Goal: Task Accomplishment & Management: Manage account settings

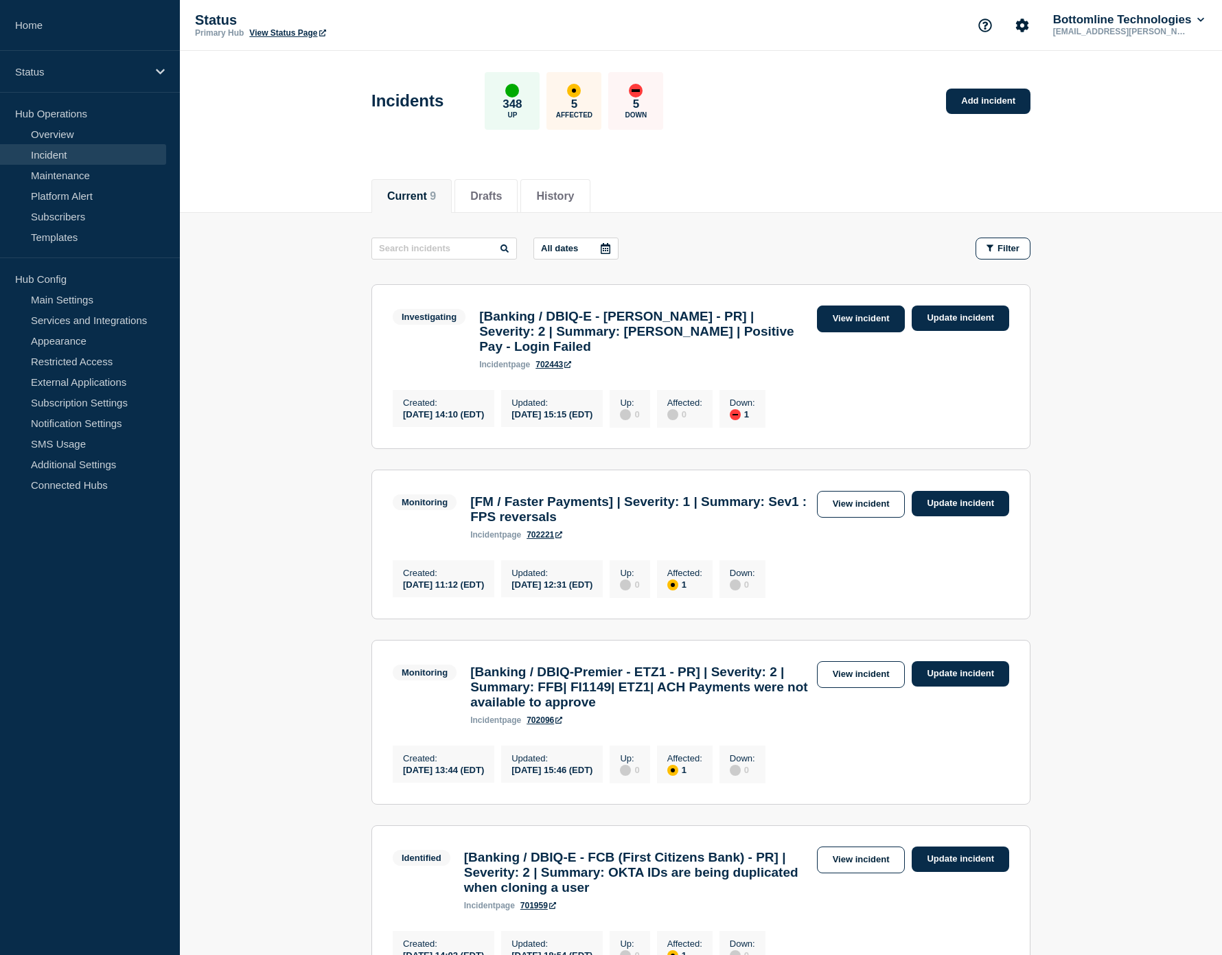
click at [846, 323] on link "View incident" at bounding box center [861, 318] width 89 height 27
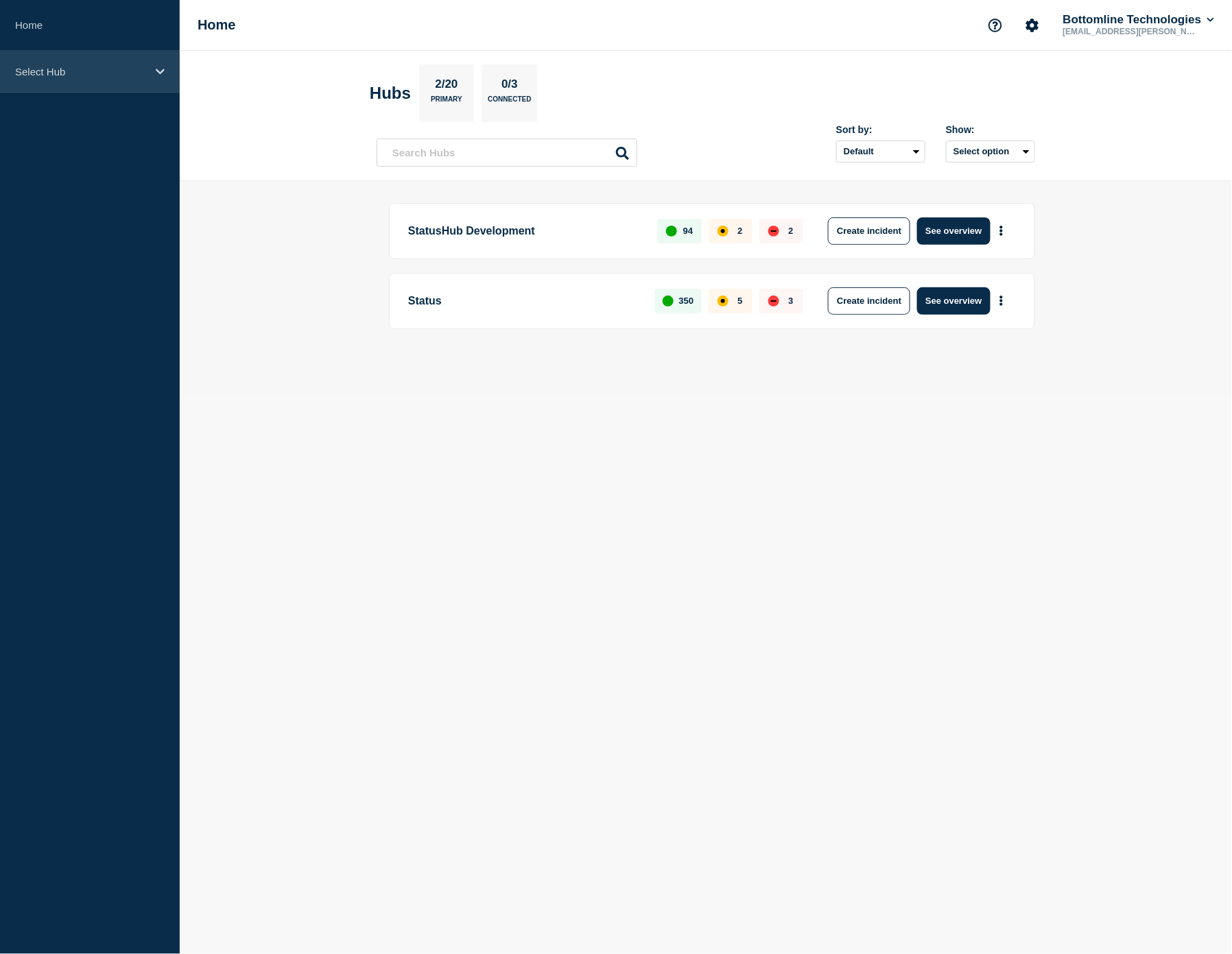
click at [70, 60] on div "Select Hub" at bounding box center [90, 72] width 180 height 42
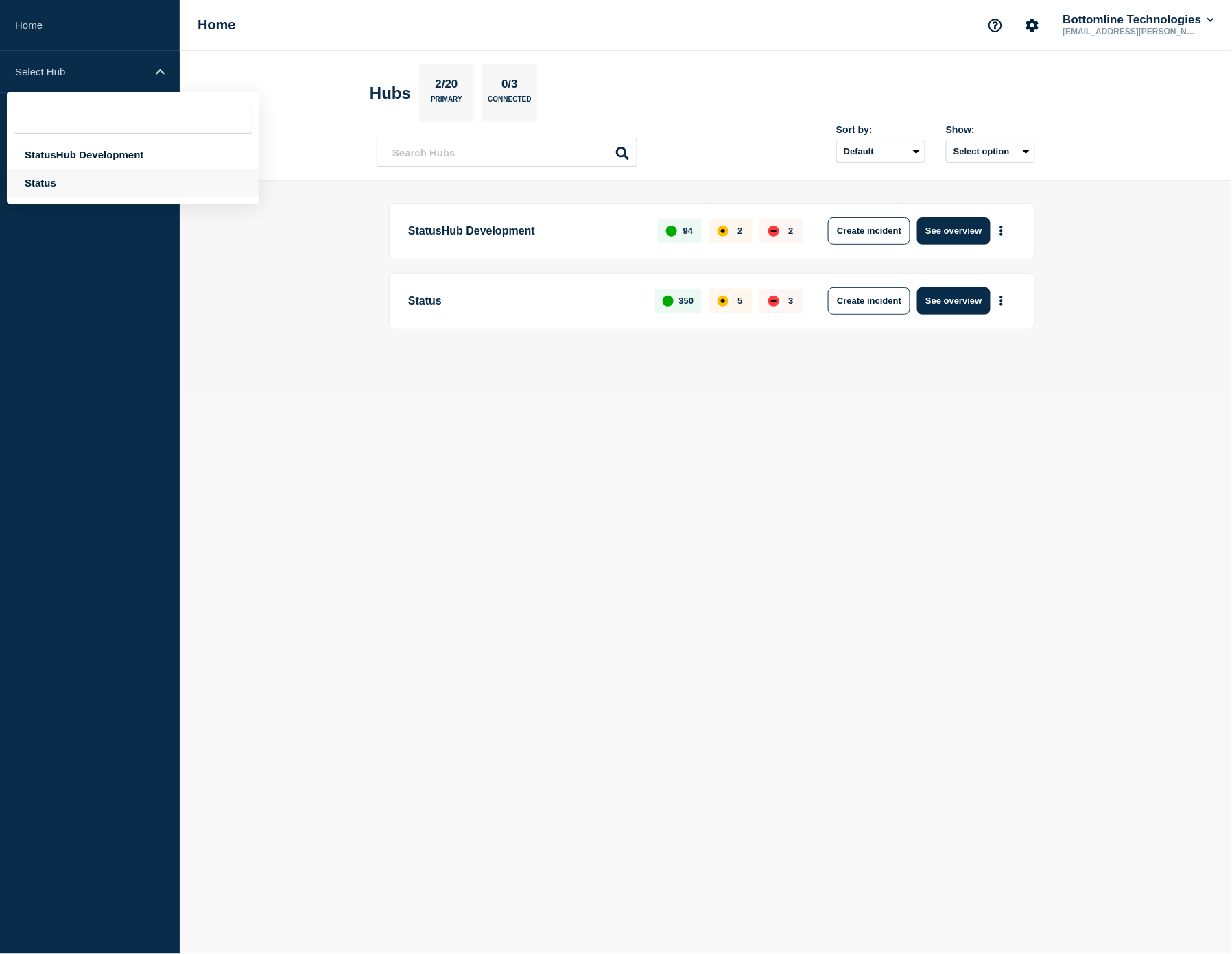
click at [50, 185] on div "Status" at bounding box center [133, 183] width 253 height 28
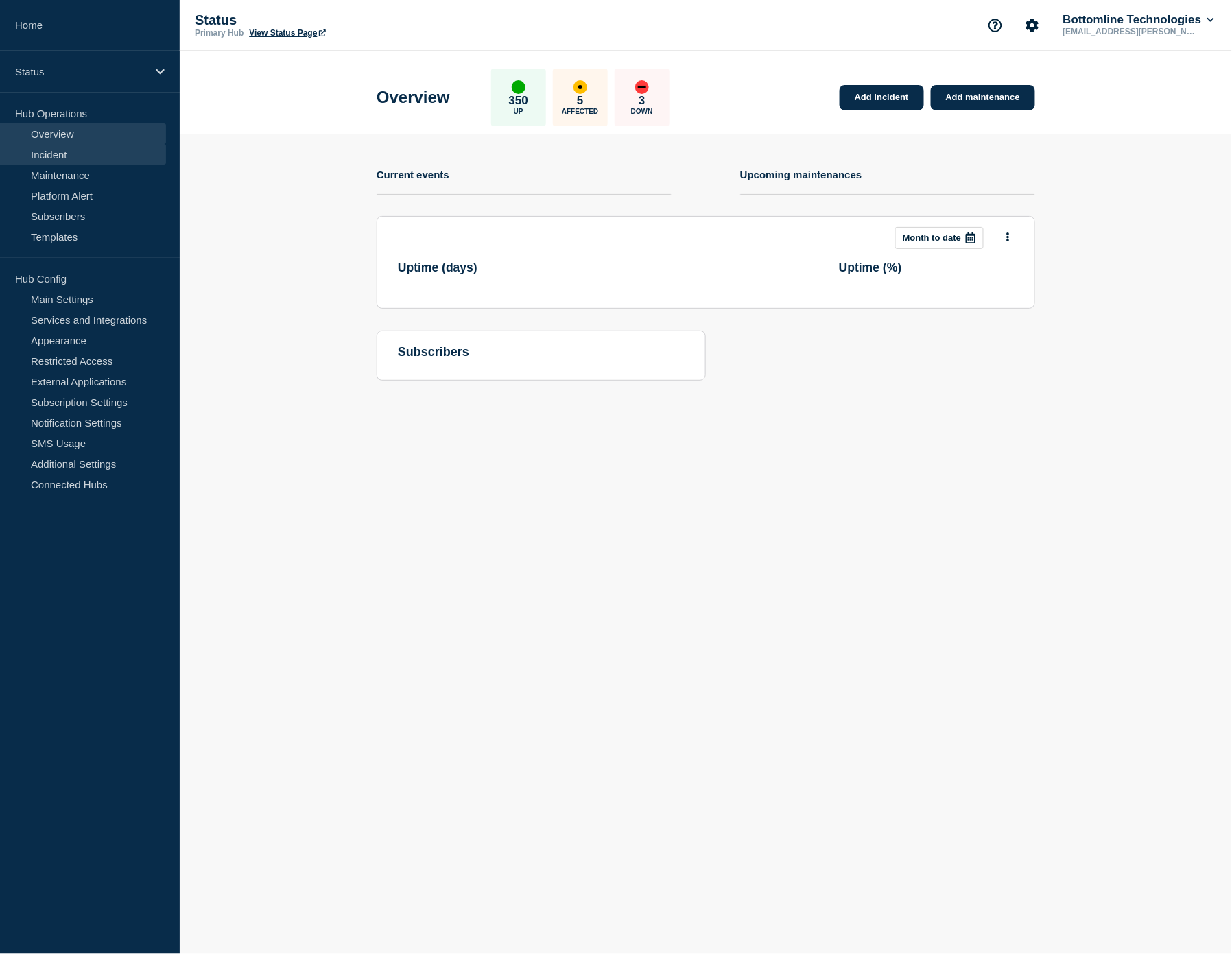
click at [67, 161] on link "Incident" at bounding box center [83, 154] width 166 height 21
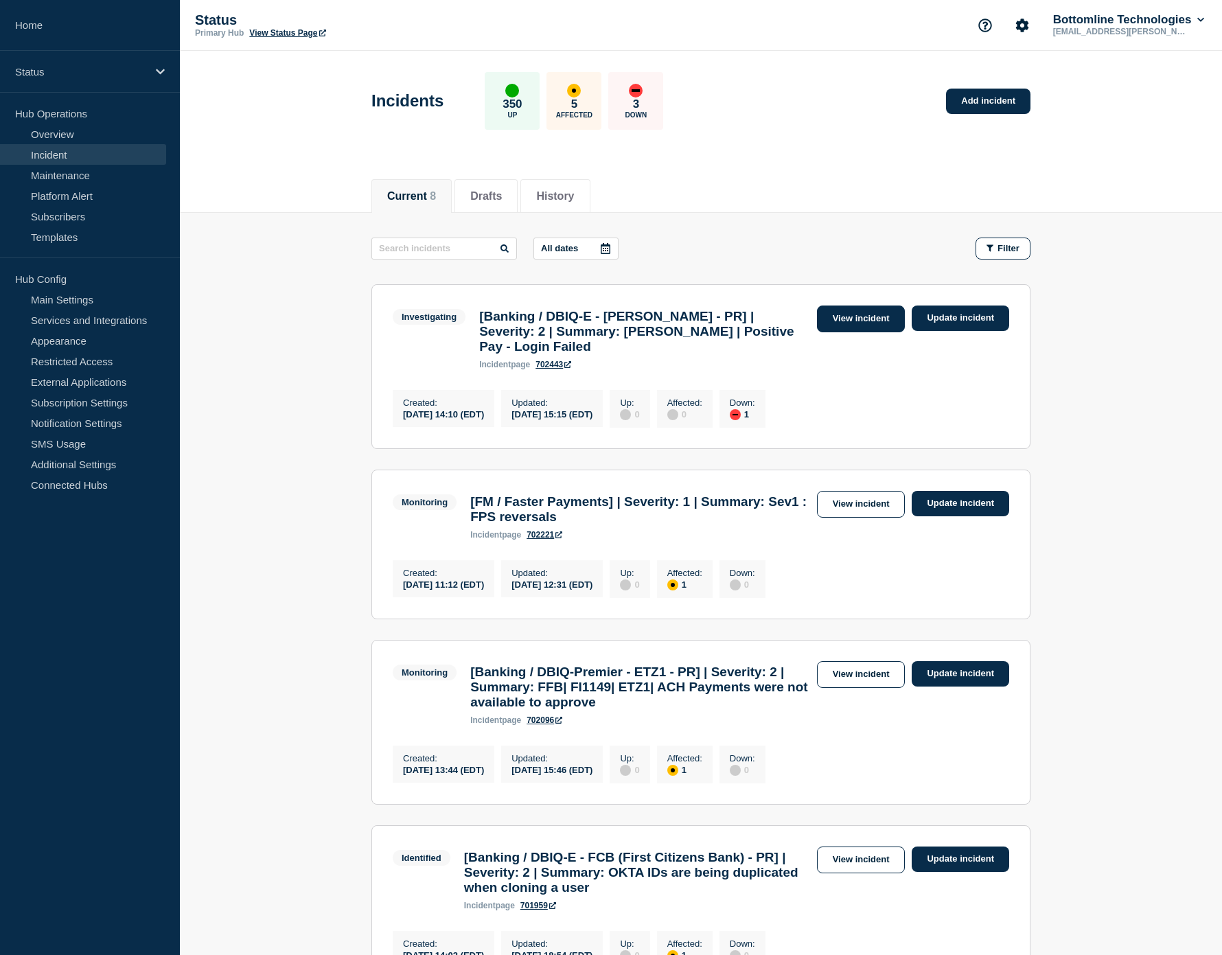
click at [851, 307] on link "View incident" at bounding box center [861, 318] width 89 height 27
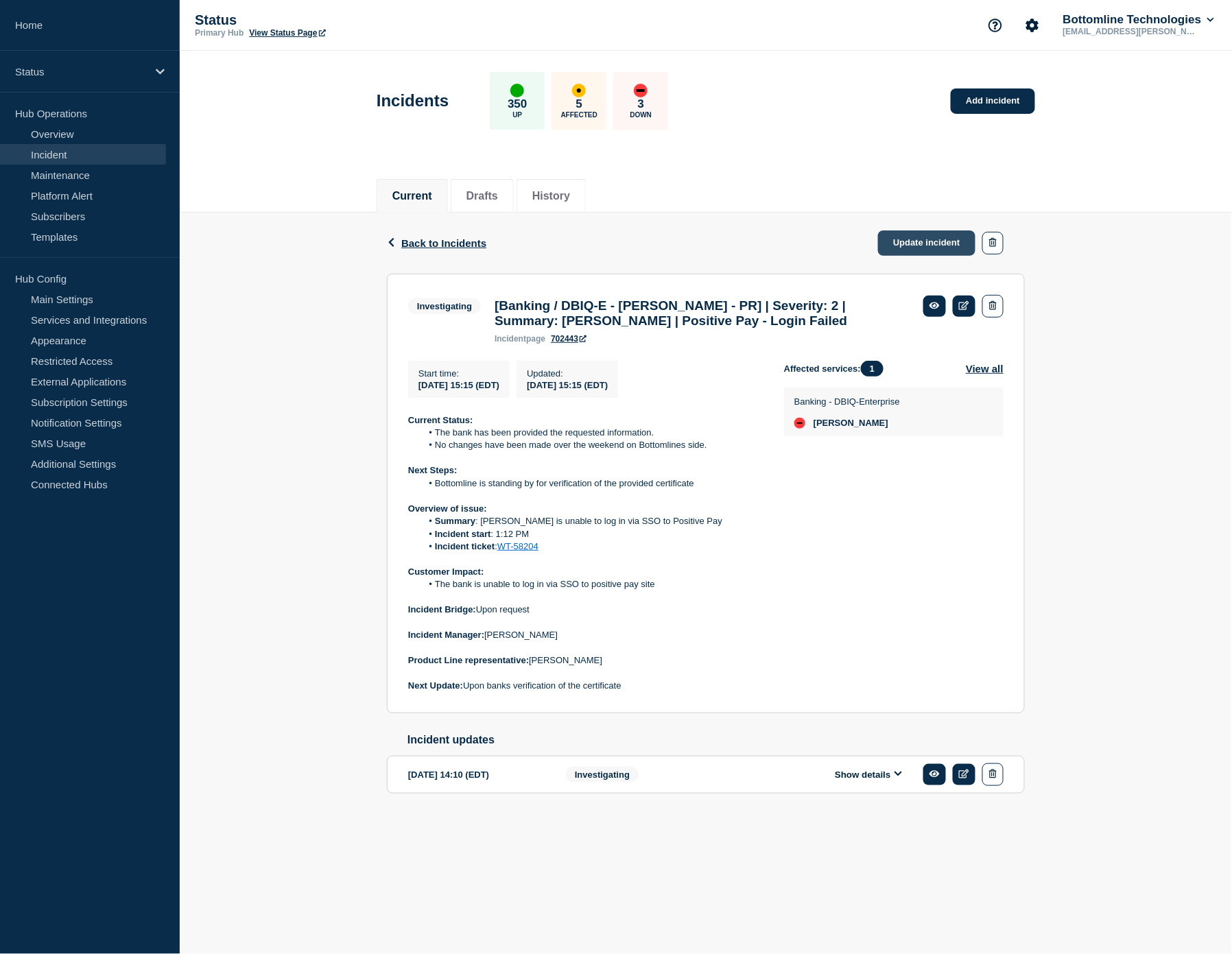
click at [902, 240] on link "Update incident" at bounding box center [926, 243] width 97 height 25
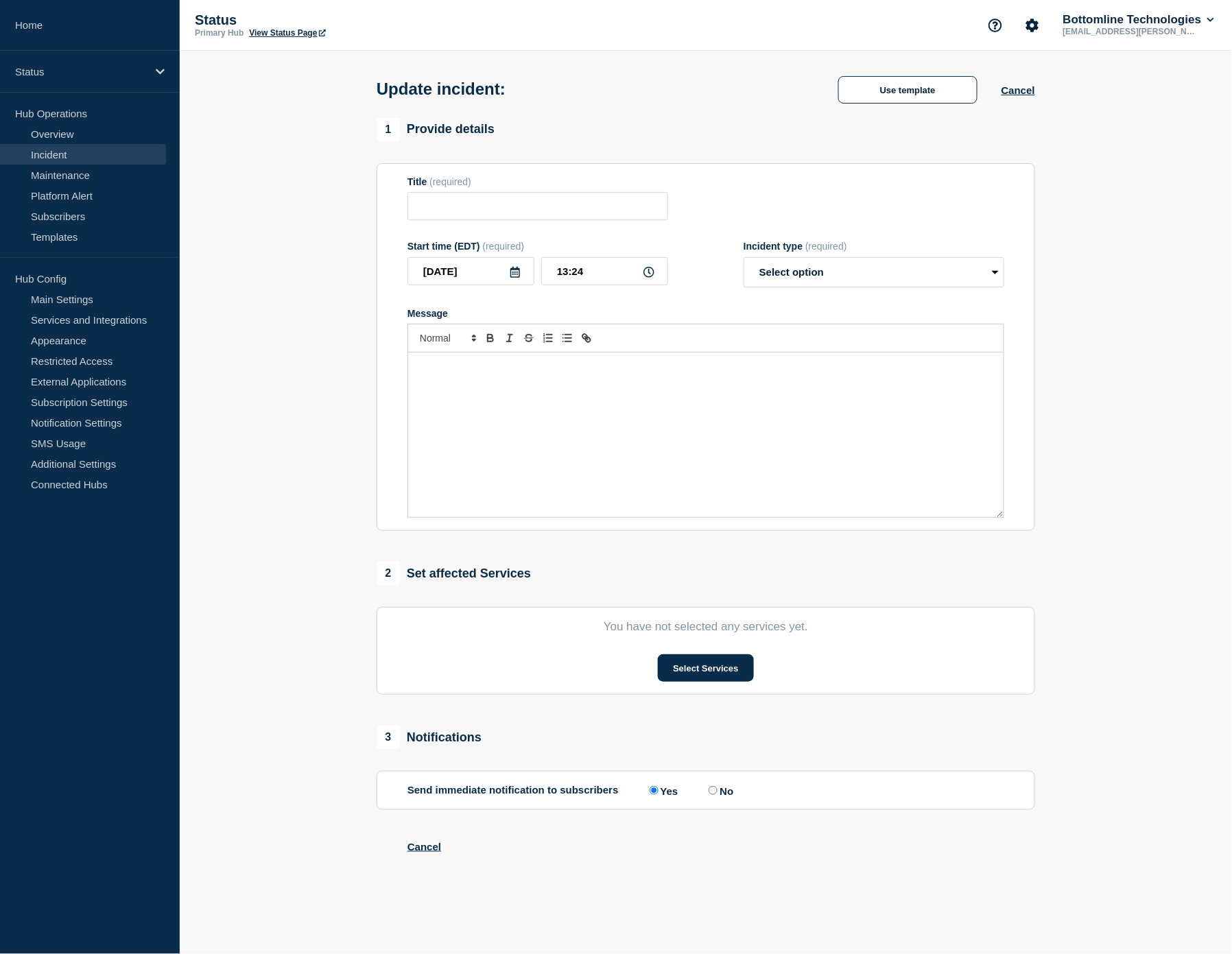
type input "[Banking / DBIQ-E - [PERSON_NAME] - PR] | Severity: 2 | Summary: [PERSON_NAME] …"
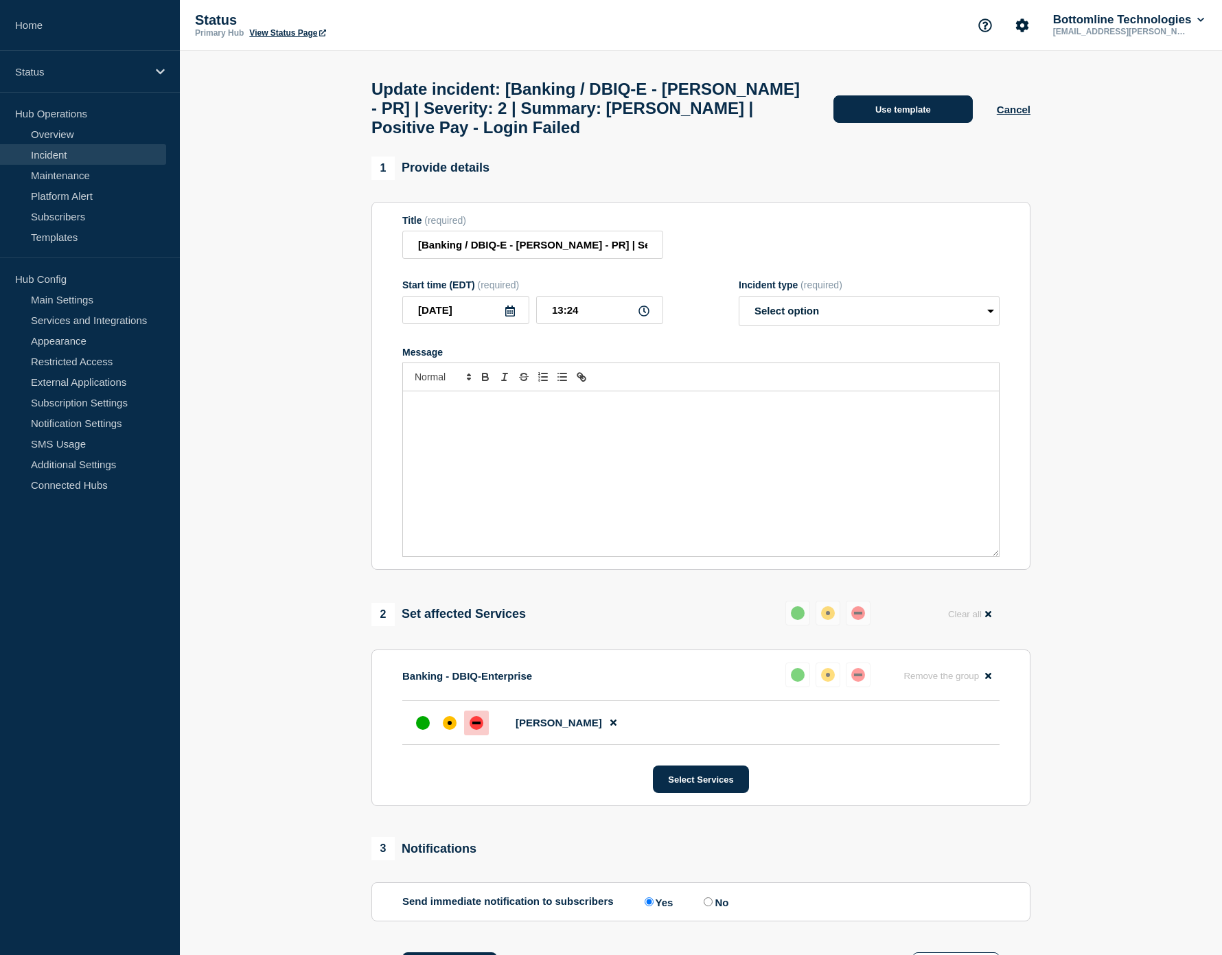
click at [905, 123] on button "Use template" at bounding box center [902, 108] width 139 height 27
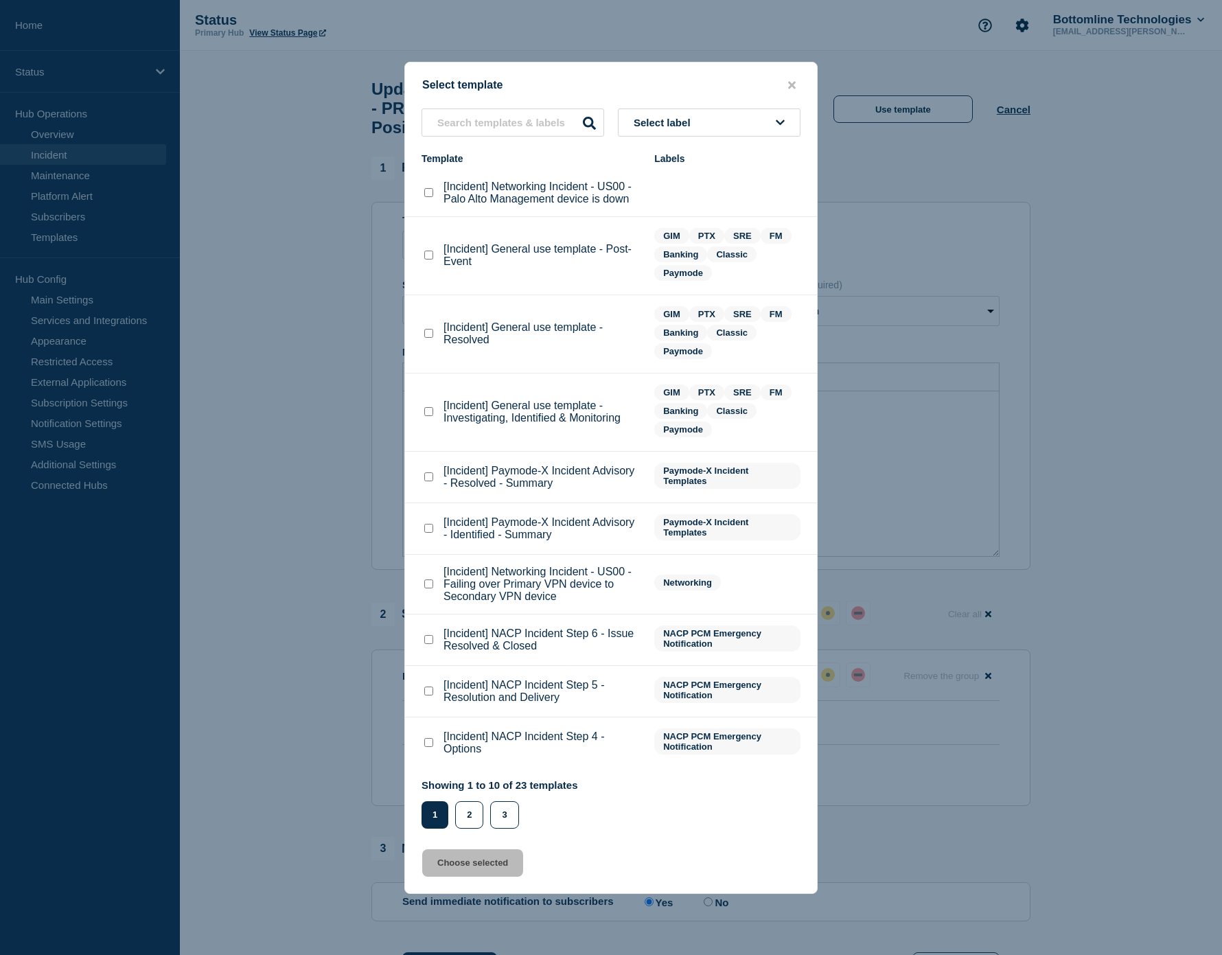
click at [427, 338] on checkbox"] "[Incident] General use template - Resolved checkbox" at bounding box center [428, 333] width 9 height 9
checkbox checkbox"] "true"
click at [467, 851] on button "Choose selected" at bounding box center [472, 862] width 101 height 27
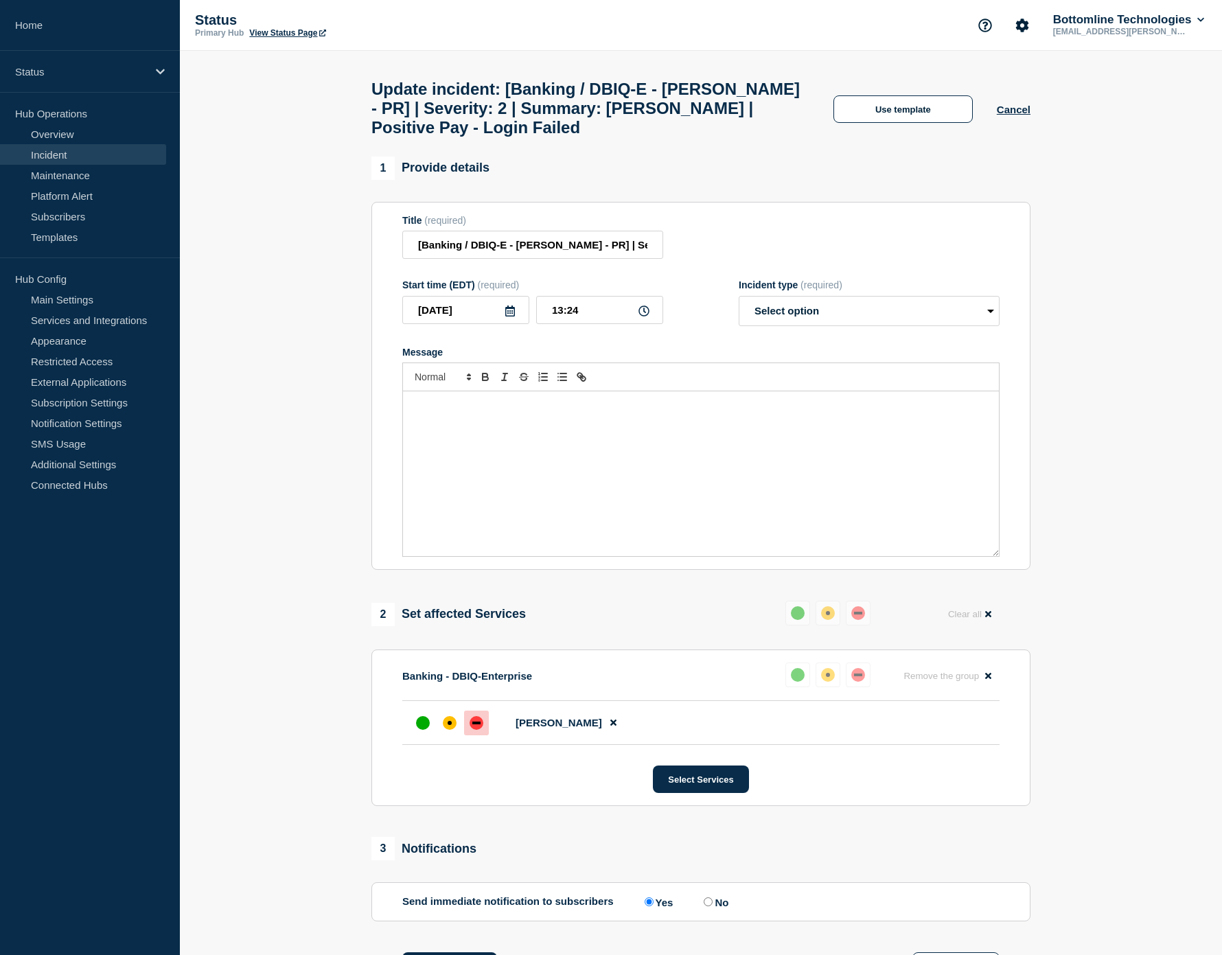
select select "resolved"
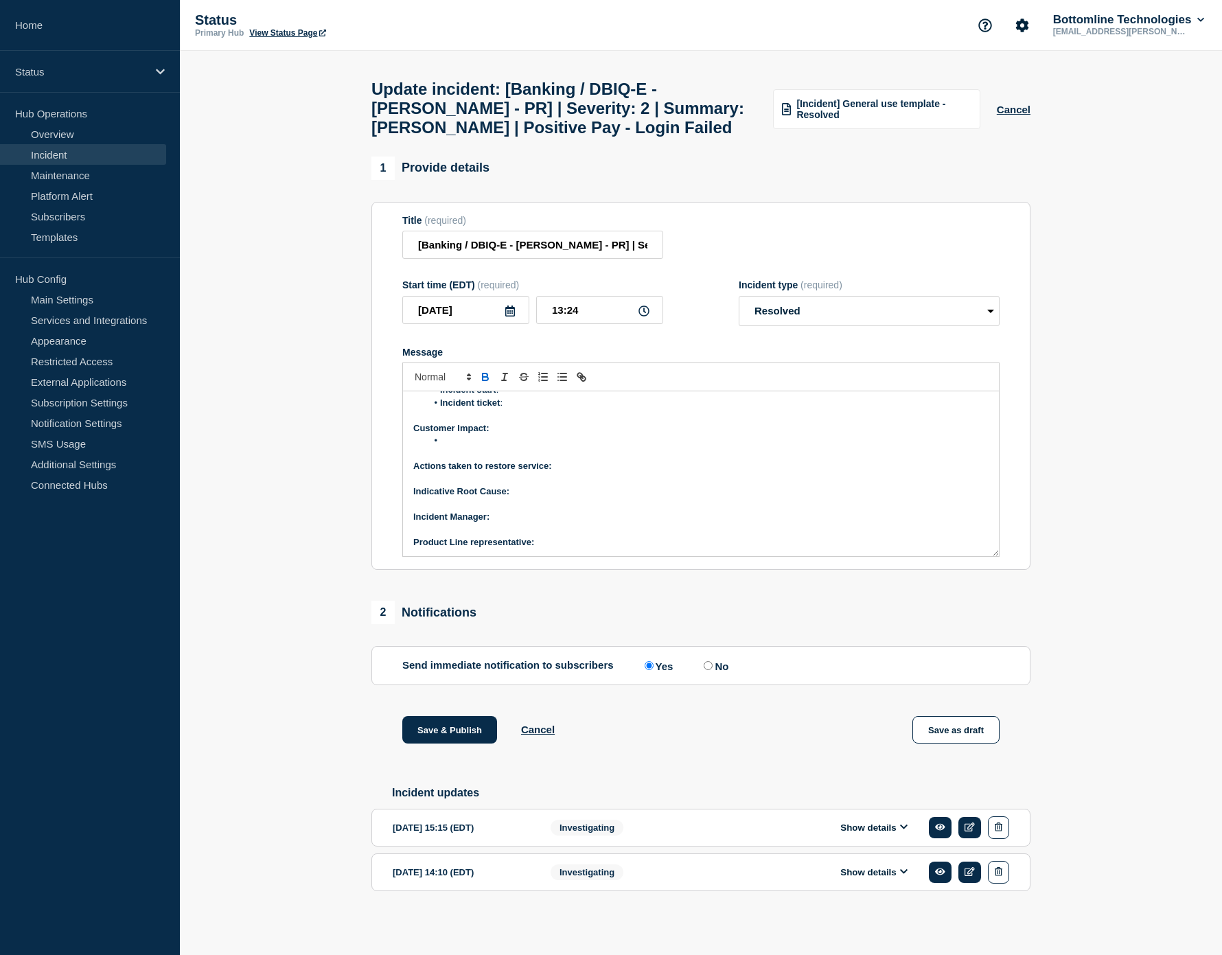
scroll to position [38, 0]
click at [881, 831] on button "Show details" at bounding box center [874, 828] width 76 height 12
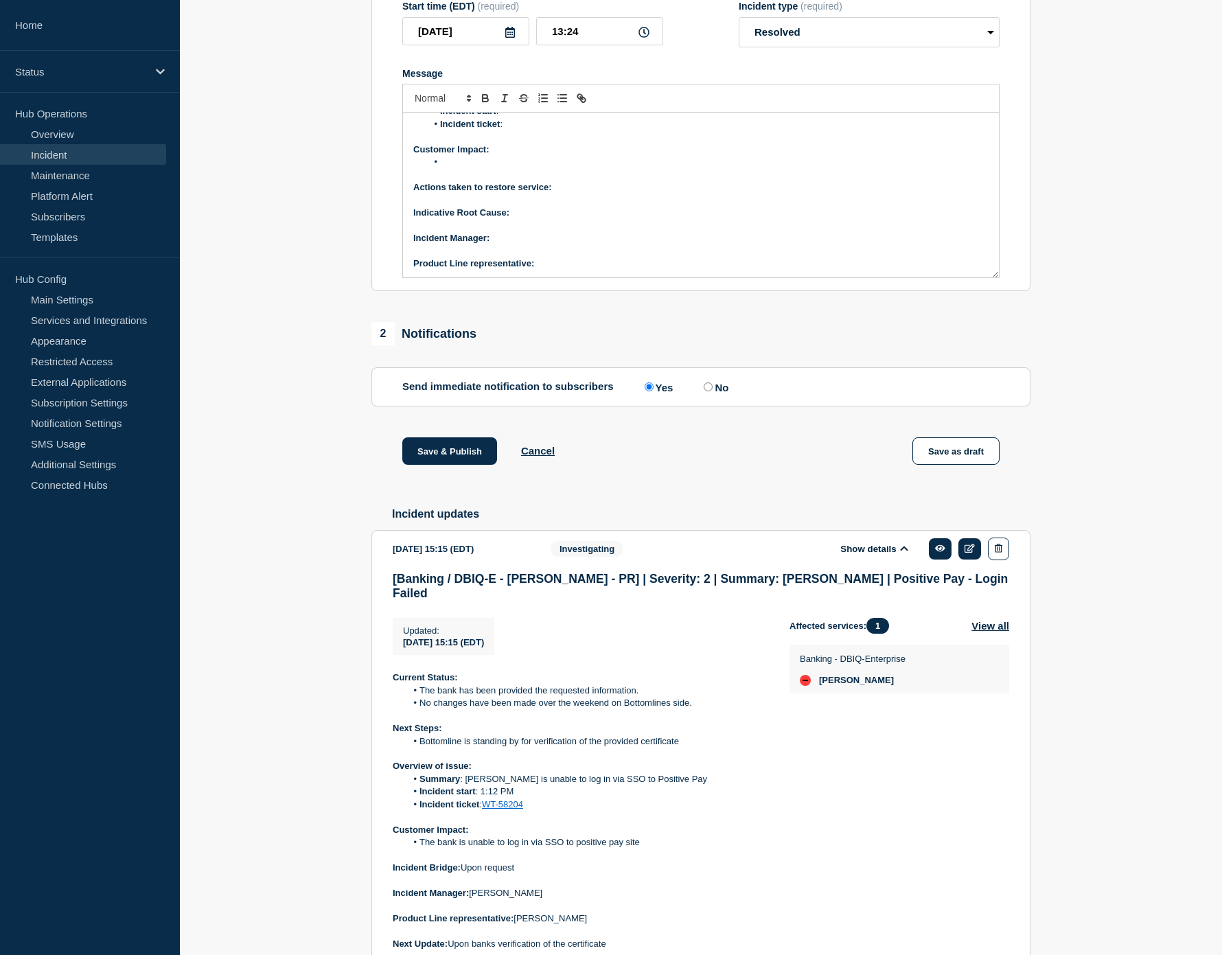
scroll to position [441, 0]
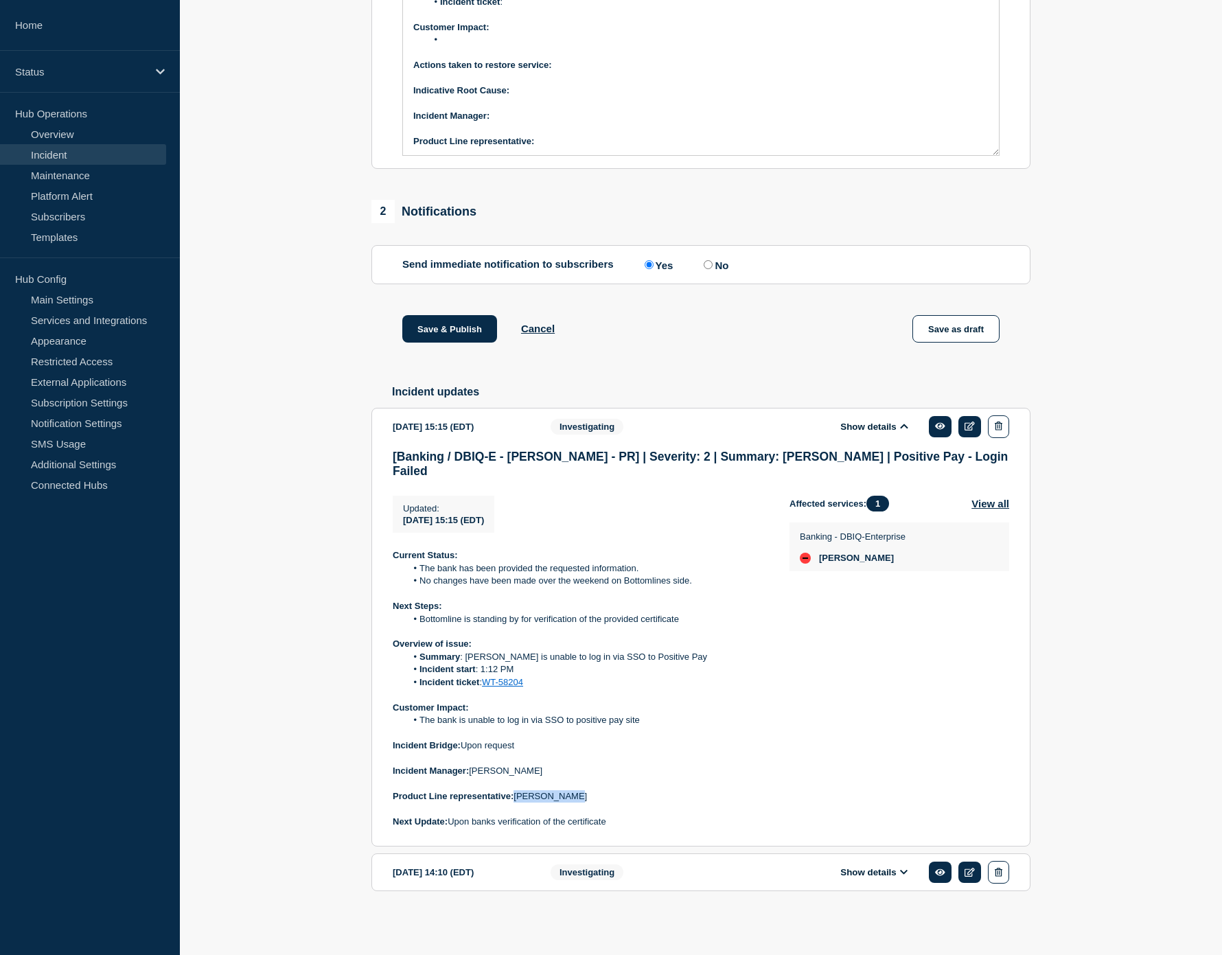
drag, startPoint x: 592, startPoint y: 797, endPoint x: 517, endPoint y: 796, distance: 75.5
click at [517, 796] on p "Product Line representative: Ken Komperda" at bounding box center [580, 796] width 375 height 12
copy p "Ken Komperda"
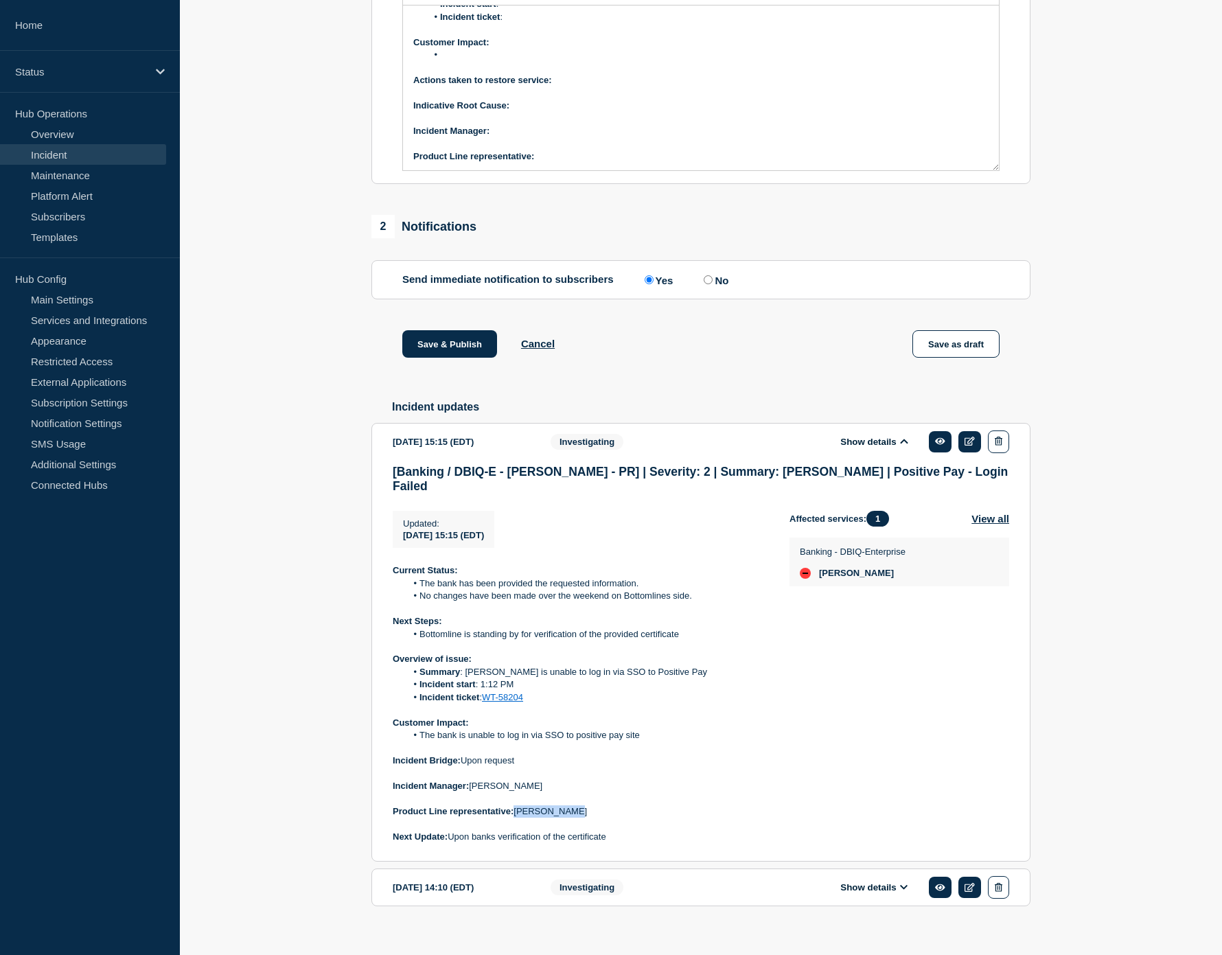
scroll to position [59, 0]
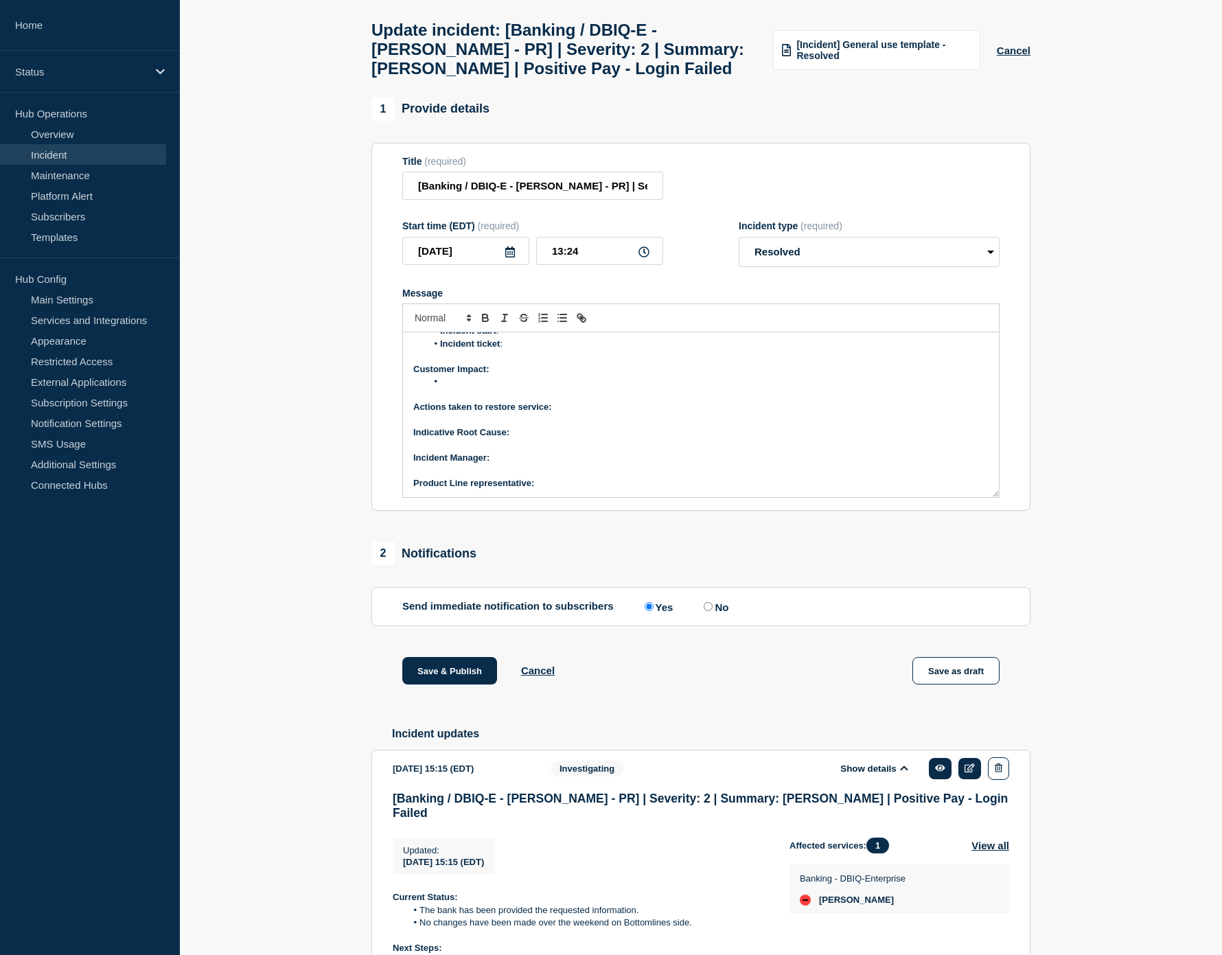
click at [560, 489] on p "Product Line representative:" at bounding box center [700, 483] width 575 height 12
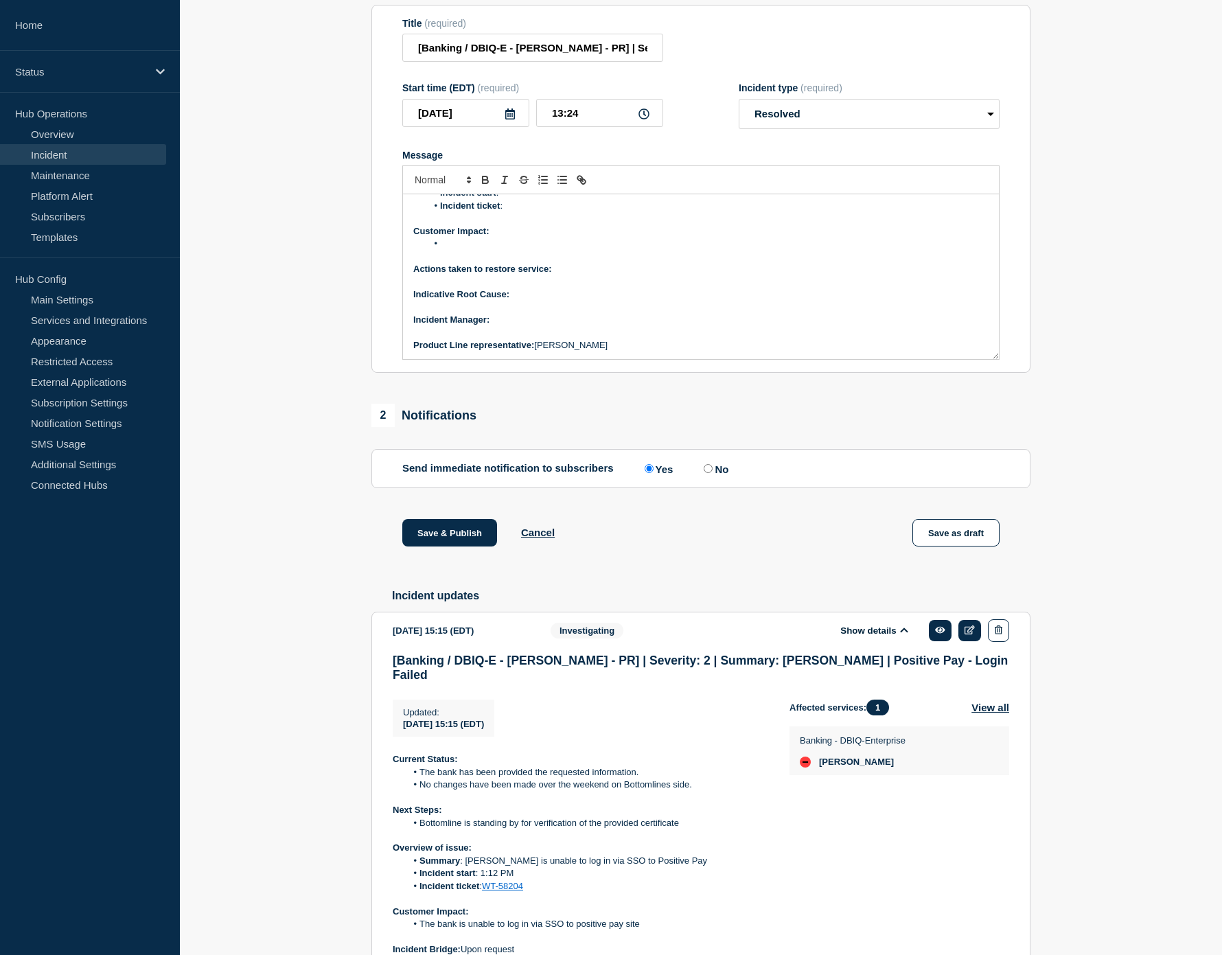
scroll to position [441, 0]
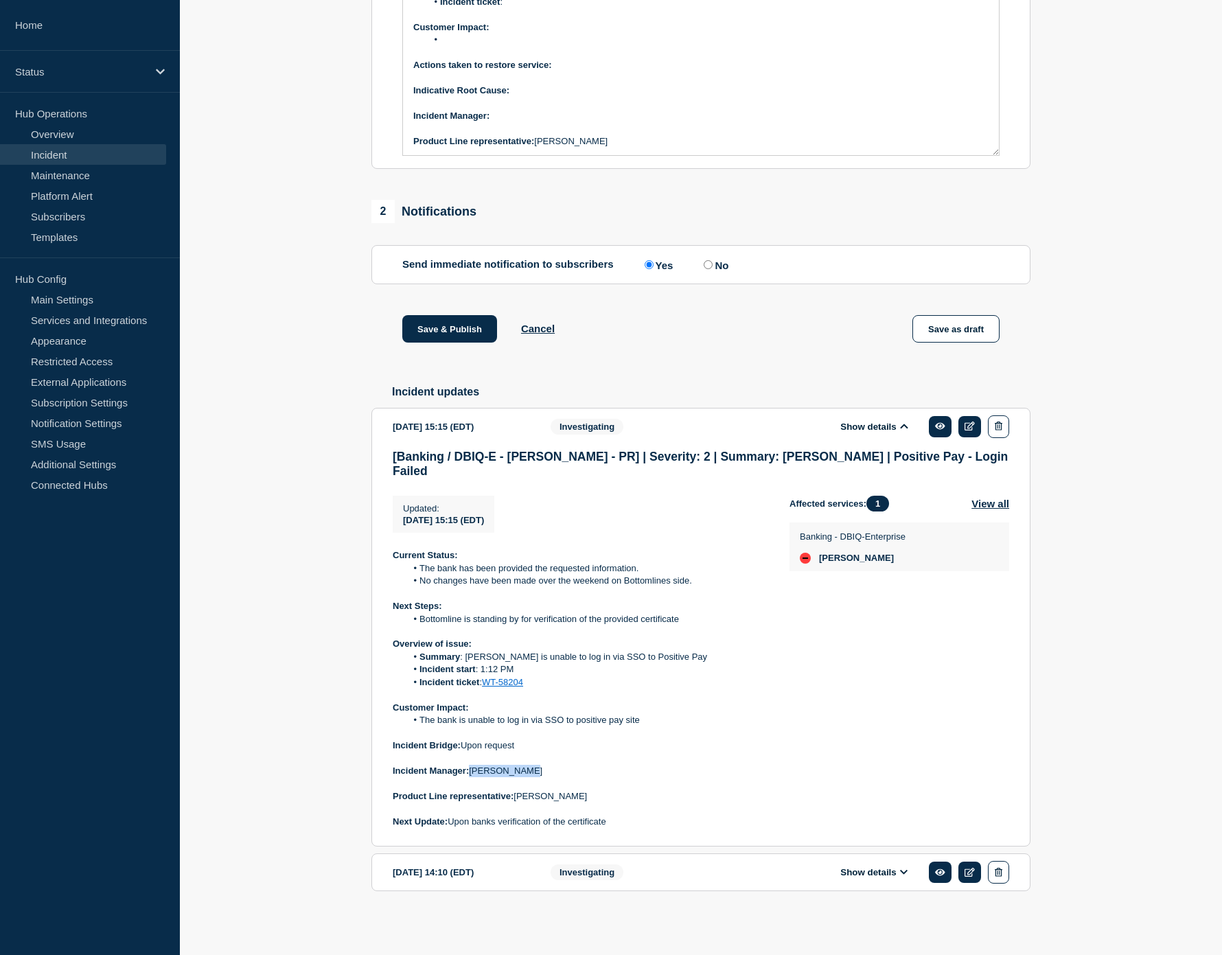
drag, startPoint x: 532, startPoint y: 772, endPoint x: 472, endPoint y: 770, distance: 59.8
click at [472, 770] on p "Incident Manager: Zoey Lovejoy" at bounding box center [580, 771] width 375 height 12
copy p "Zoey Lovejoy"
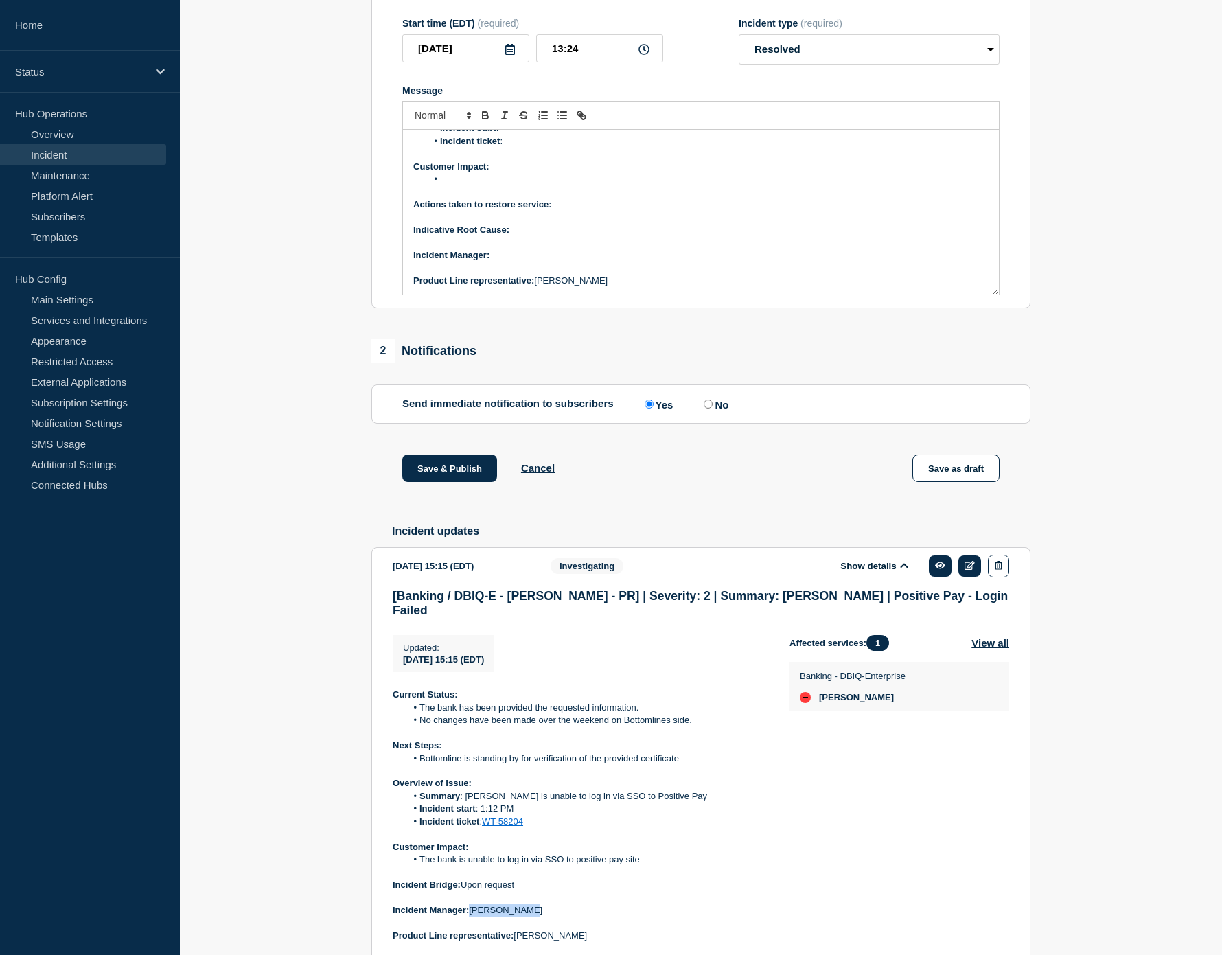
scroll to position [211, 0]
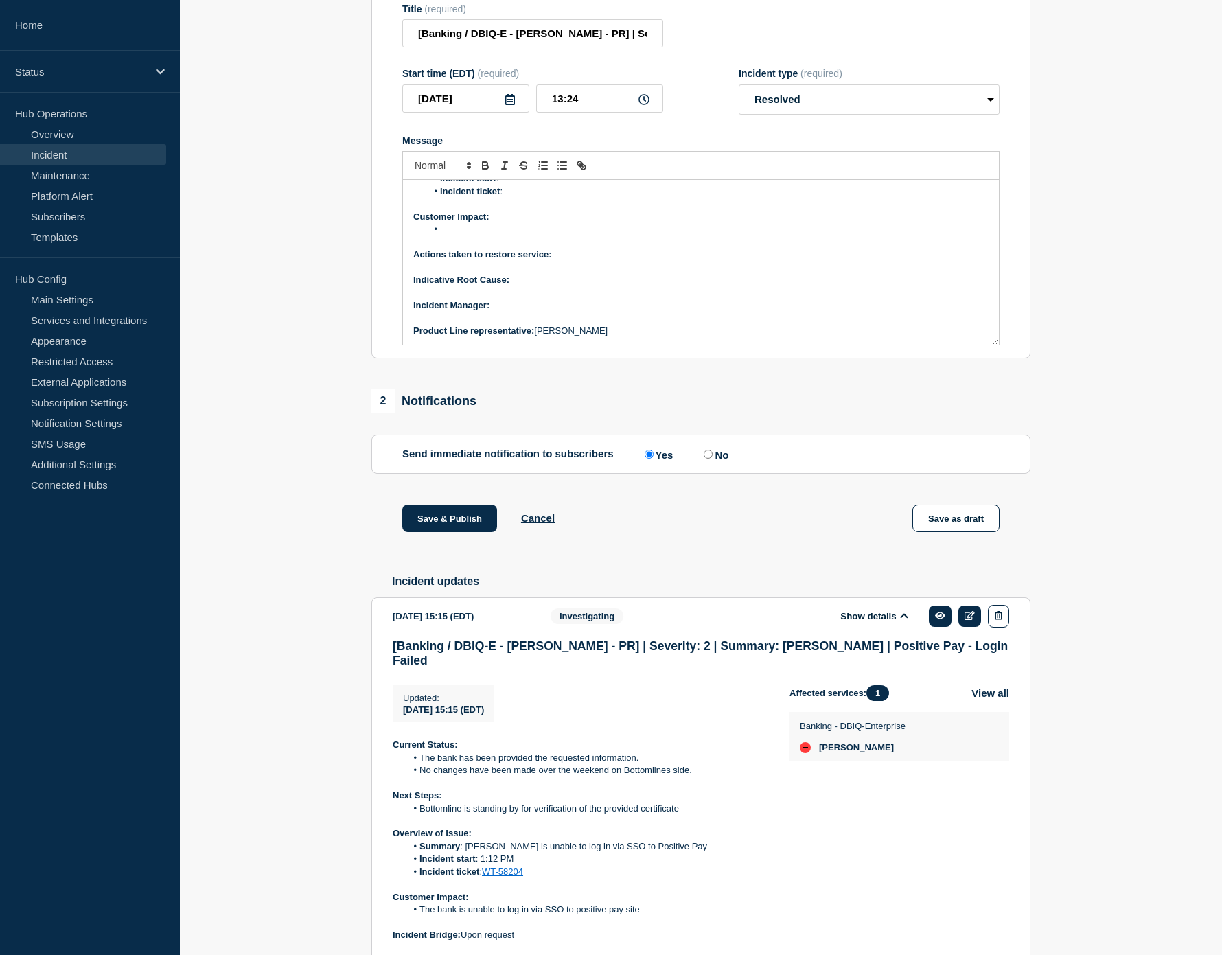
click at [508, 312] on p "﻿Incident Manager:" at bounding box center [700, 305] width 575 height 12
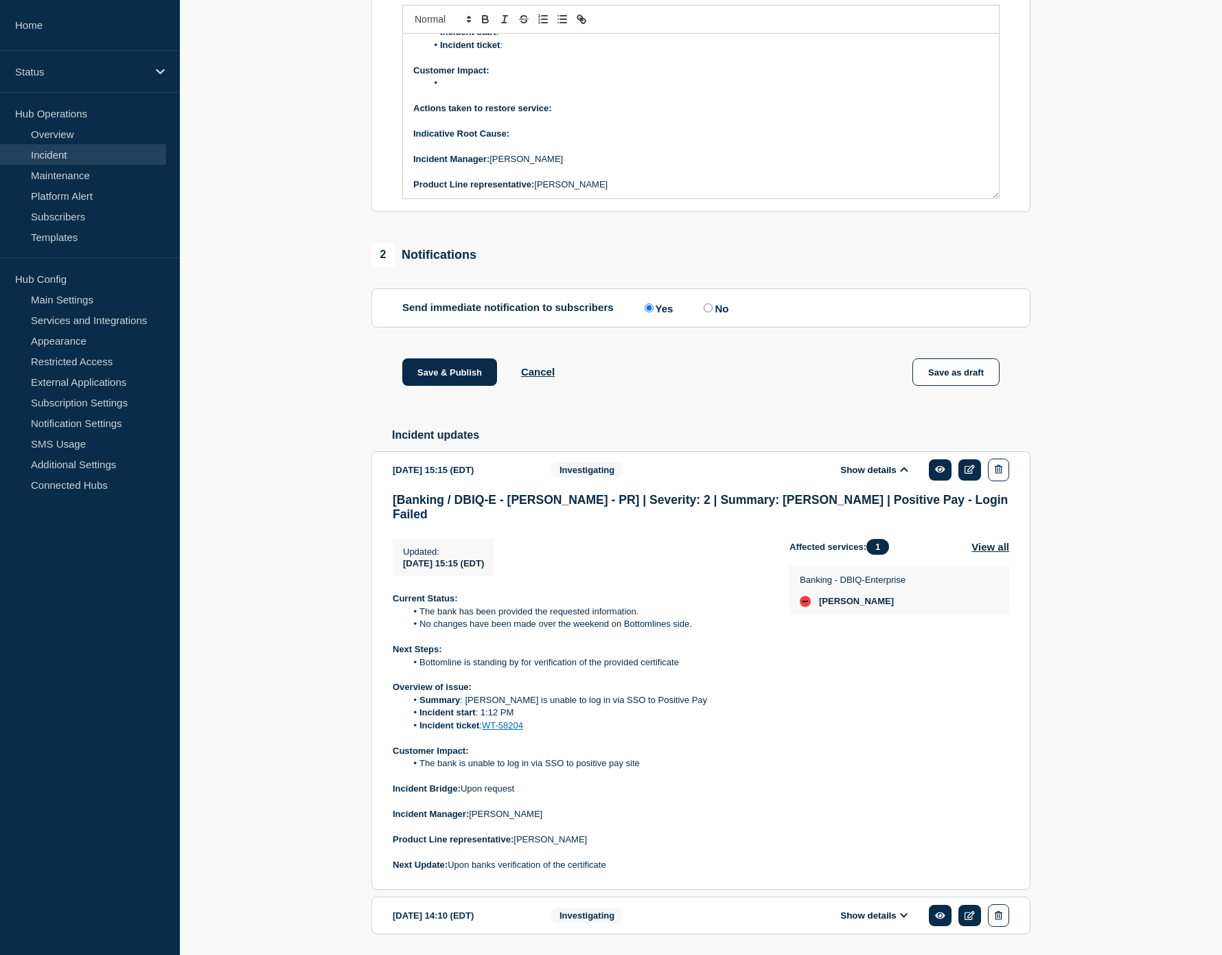
scroll to position [135, 0]
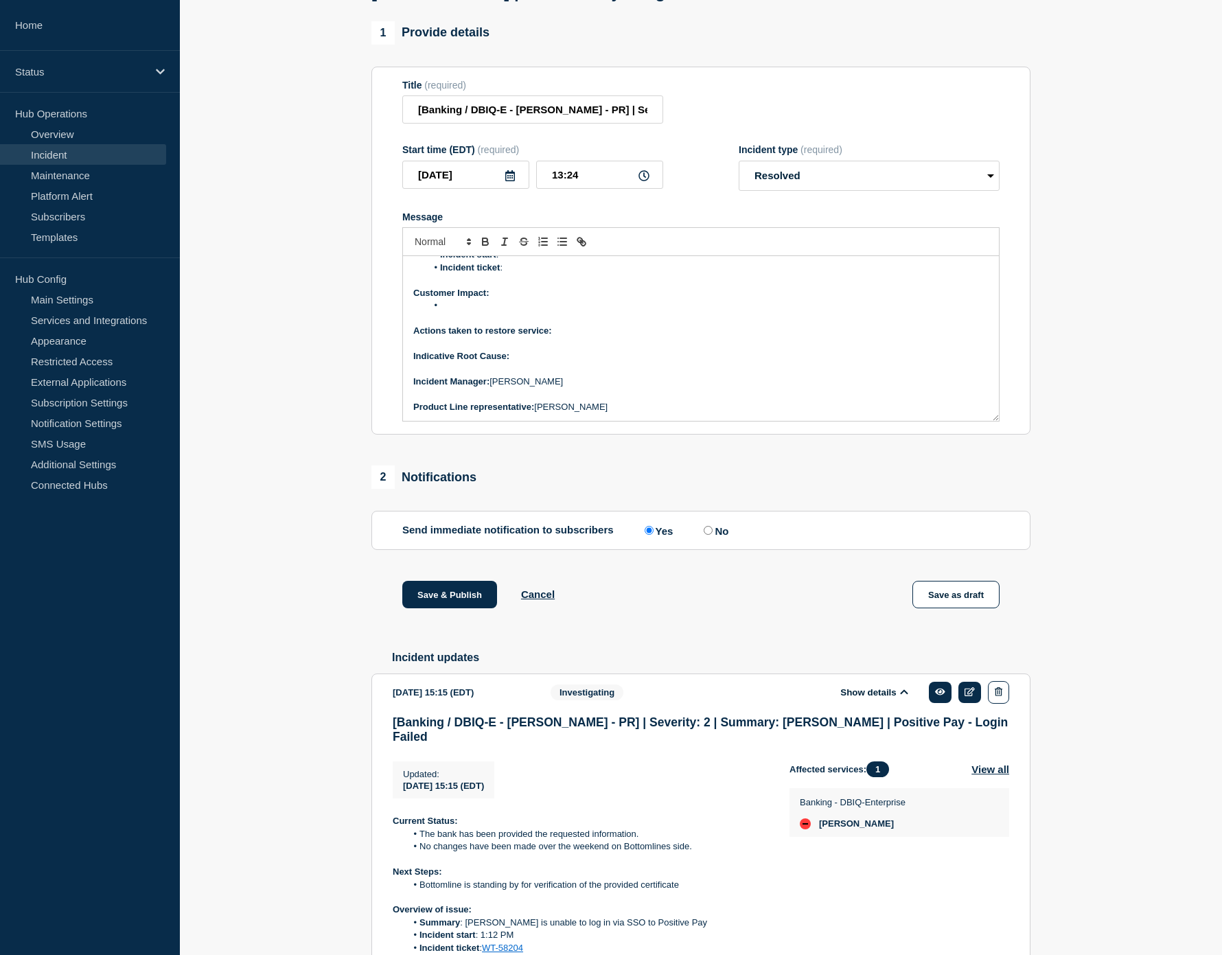
click at [599, 337] on p "Actions taken to restore service:" at bounding box center [700, 331] width 575 height 12
click at [554, 336] on strong "Actions taken to restore service:Customer owned issue. Bottomline provided" at bounding box center [577, 330] width 328 height 10
drag, startPoint x: 752, startPoint y: 362, endPoint x: 554, endPoint y: 360, distance: 197.7
click at [554, 337] on p "Actions taken to restore service: Customer owned issue. Bottomline provided" at bounding box center [700, 331] width 575 height 12
click at [485, 248] on icon "Toggle bold text" at bounding box center [485, 241] width 12 height 12
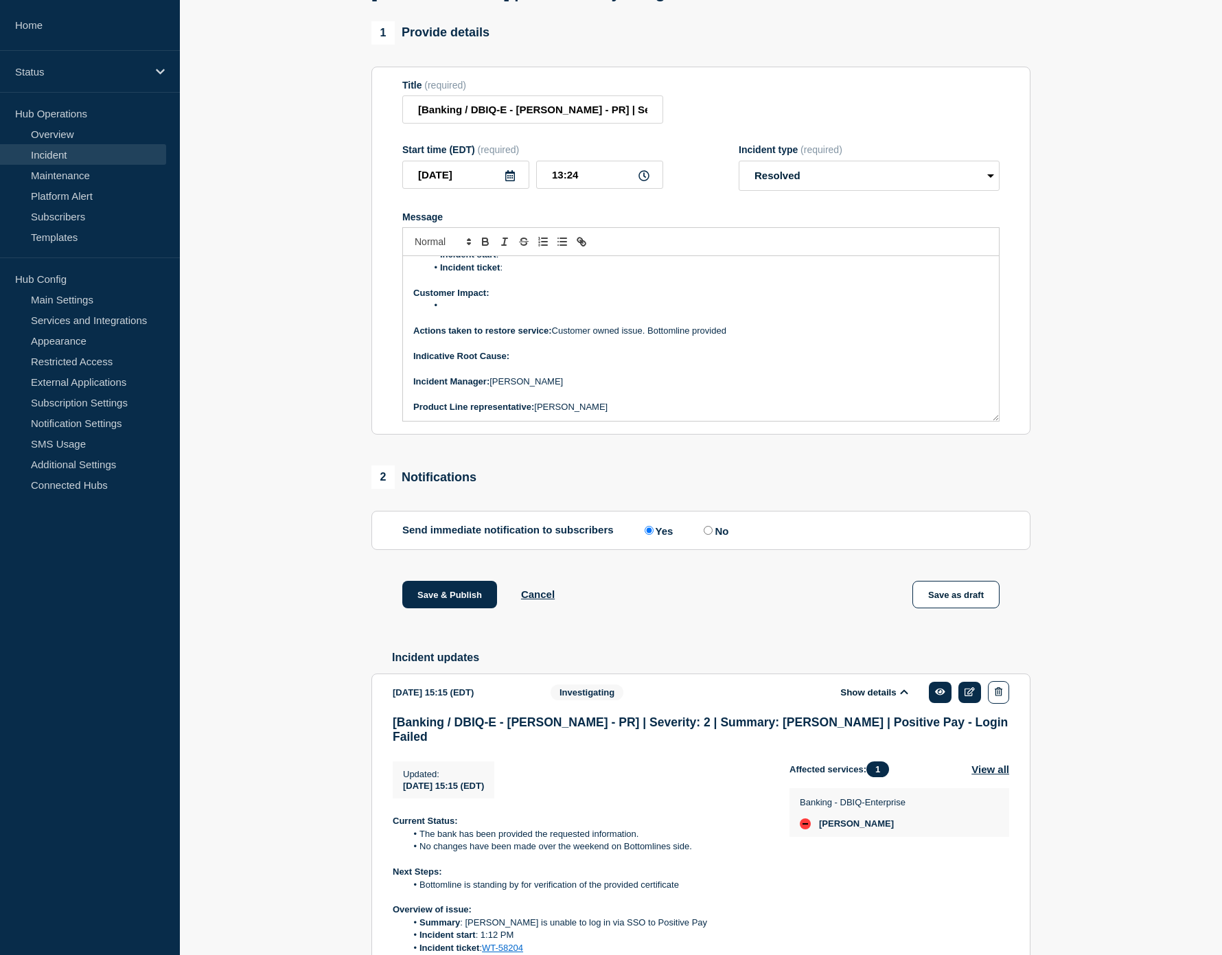
click at [532, 362] on p "Indicative Root Cause:" at bounding box center [700, 356] width 575 height 12
drag, startPoint x: 616, startPoint y: 397, endPoint x: 522, endPoint y: 367, distance: 97.9
click at [513, 387] on div "Current Status: Overview of issue: Summary : Incident start : Incident ticket :…" at bounding box center [701, 338] width 596 height 165
click at [484, 245] on icon "Toggle bold text" at bounding box center [485, 243] width 5 height 3
click at [606, 388] on p "﻿Incident Manager: Zoey Lovejoy" at bounding box center [700, 381] width 575 height 12
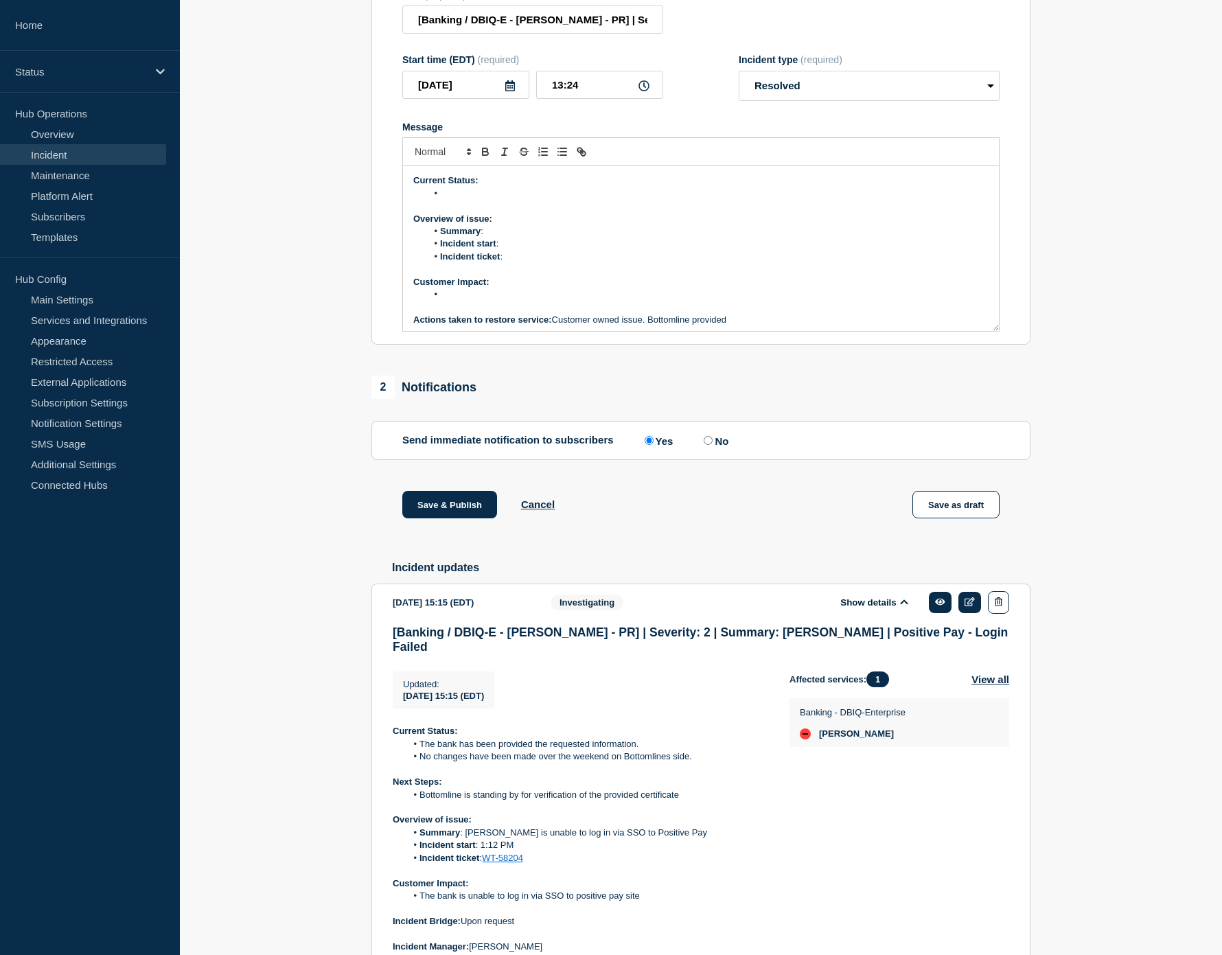
scroll to position [441, 0]
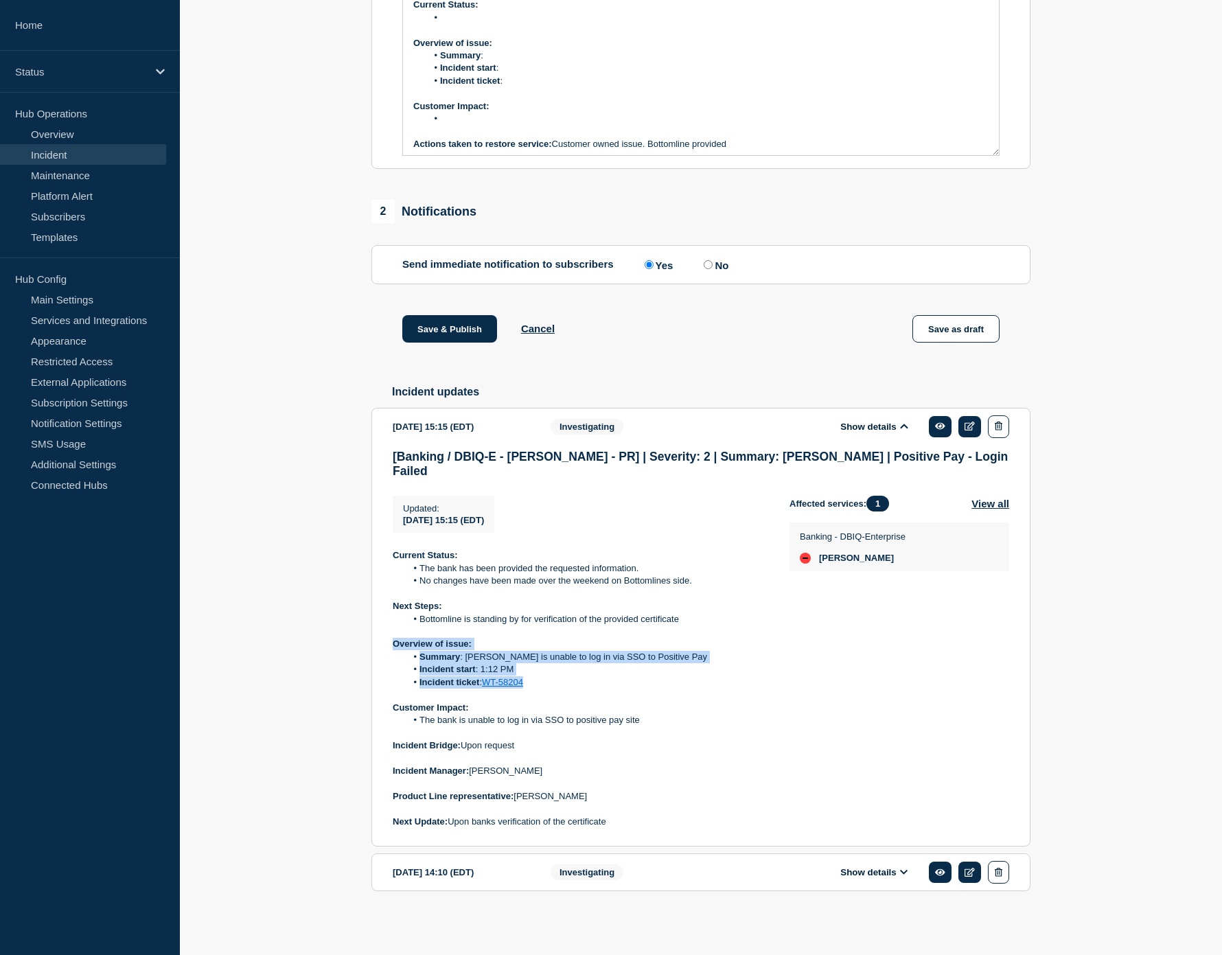
drag, startPoint x: 538, startPoint y: 680, endPoint x: 376, endPoint y: 650, distance: 164.8
click at [376, 650] on section "2025-08-24 15:15 (EDT) Show details Investigating [Banking / DBIQ-E - Hancock W…" at bounding box center [700, 627] width 659 height 439
copy div "Overview of issue: Summary : Hancock Whitney is unable to log in via SSO to Pos…"
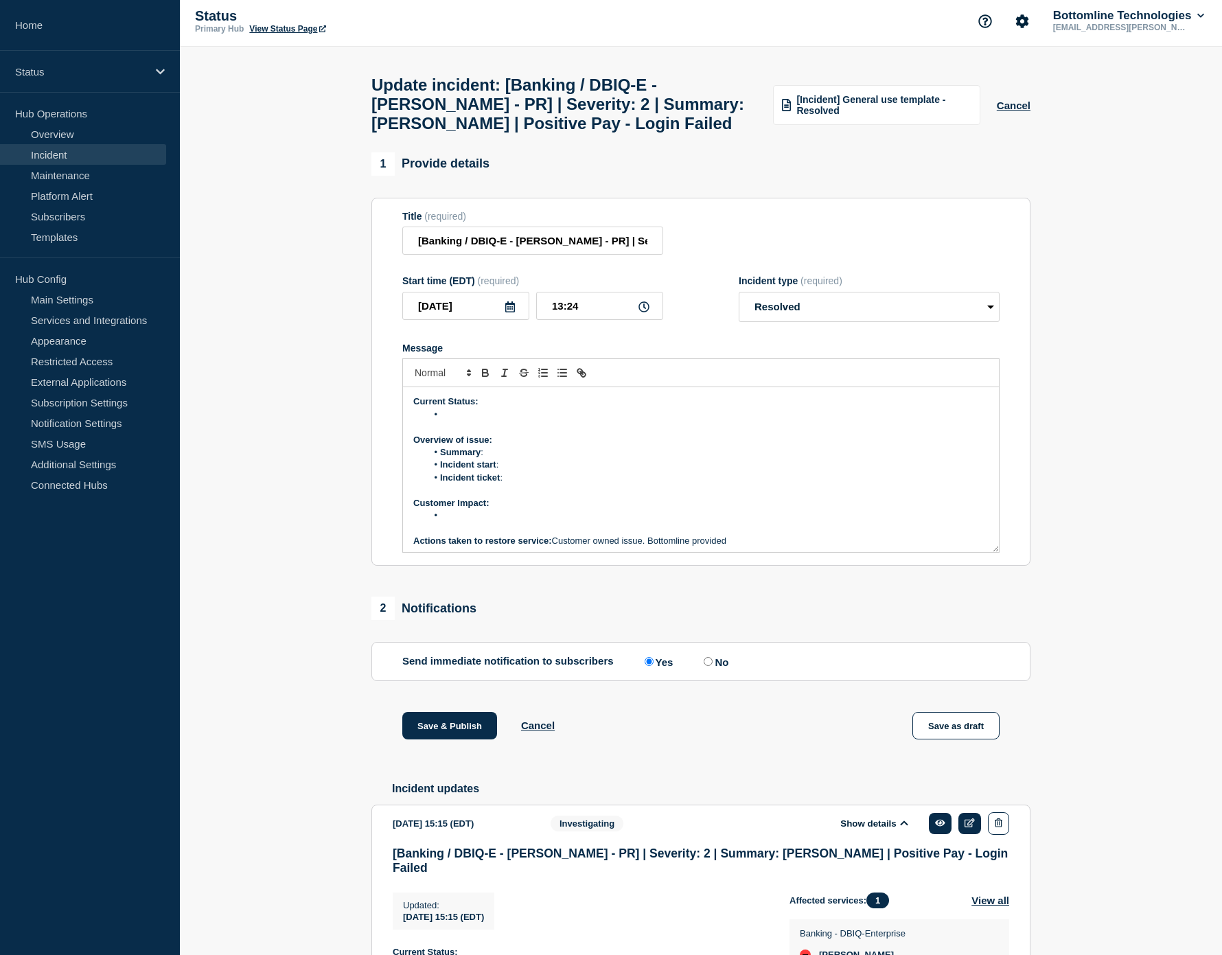
scroll to position [0, 0]
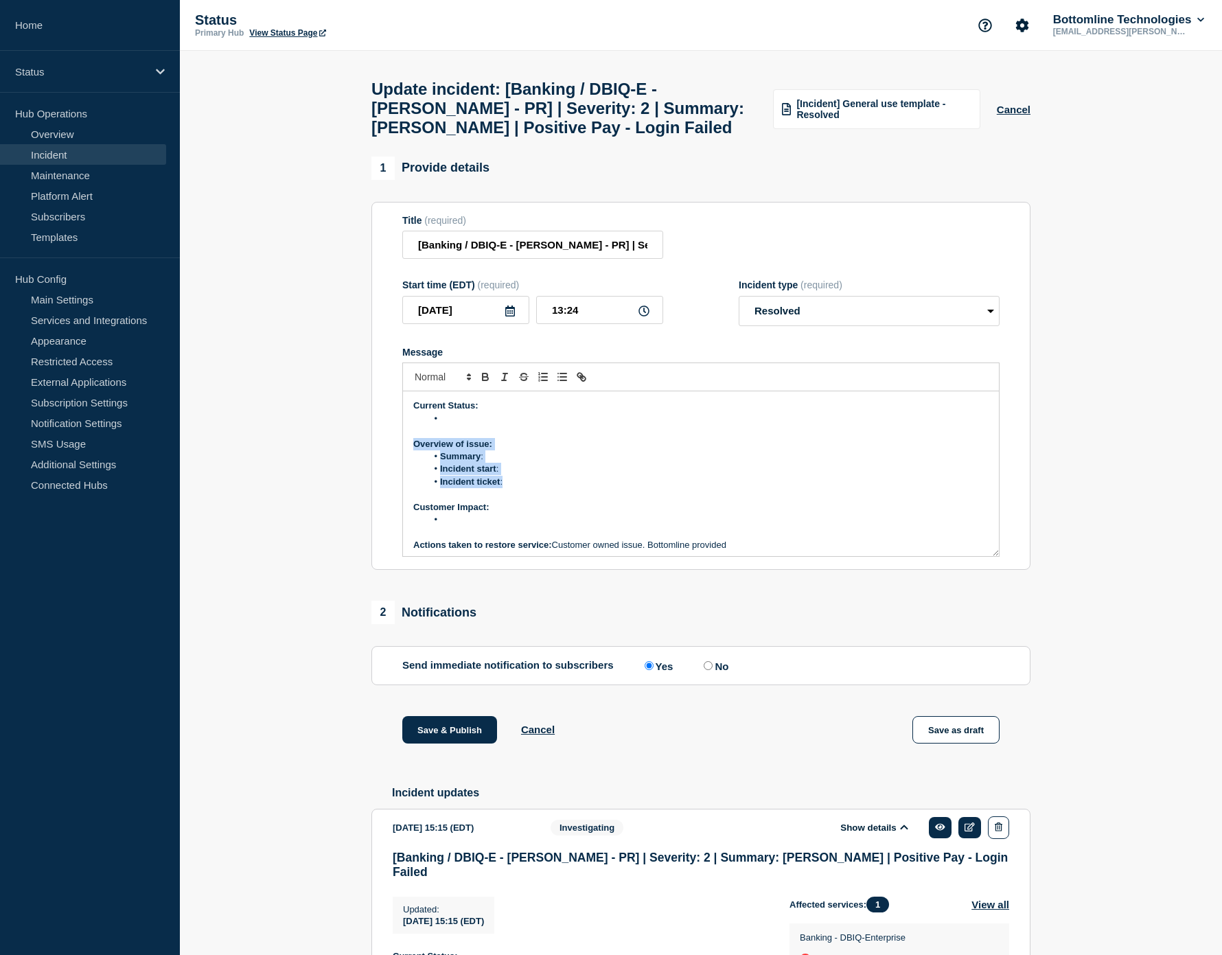
drag, startPoint x: 505, startPoint y: 516, endPoint x: 409, endPoint y: 485, distance: 101.2
click at [409, 485] on div "Current Status: Overview of issue: Summary : Incident start : Incident ticket :…" at bounding box center [701, 473] width 596 height 165
click at [470, 425] on li "Message" at bounding box center [708, 419] width 562 height 12
click at [497, 526] on li "Message" at bounding box center [708, 519] width 562 height 12
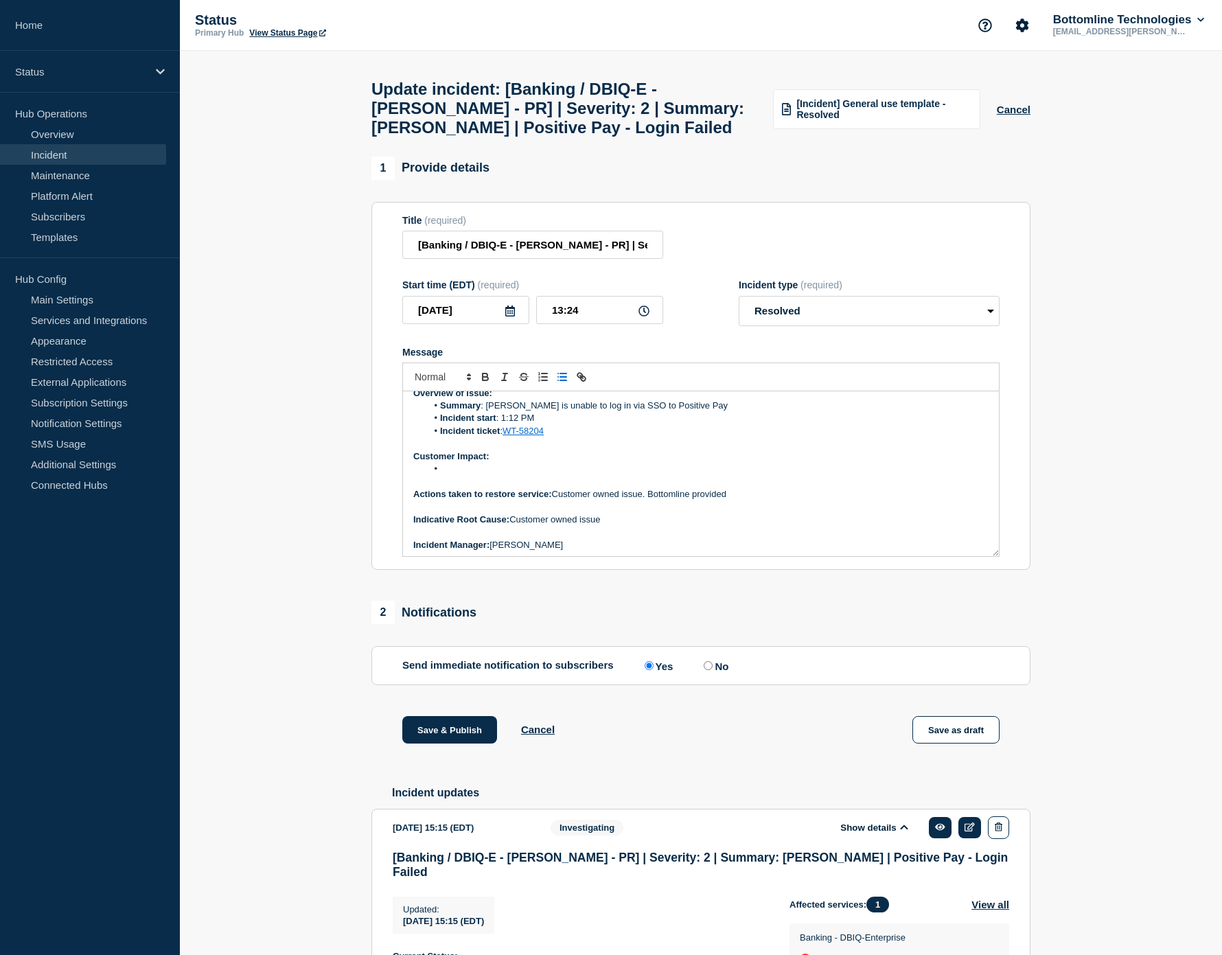
scroll to position [76, 0]
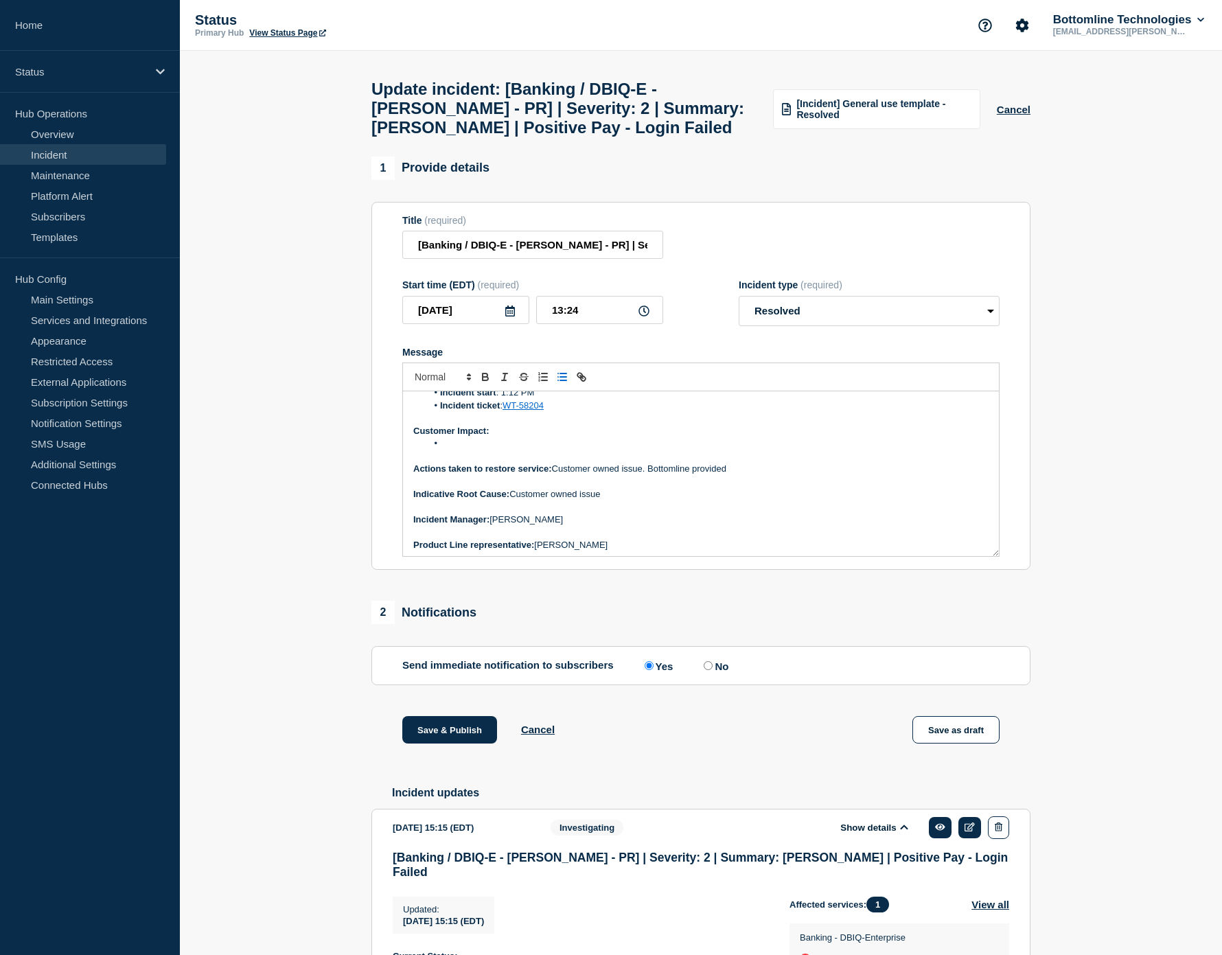
click at [743, 475] on p "Actions taken to restore service: Customer owned issue. Bottomline provided" at bounding box center [700, 469] width 575 height 12
click at [486, 450] on li "Message" at bounding box center [708, 443] width 562 height 12
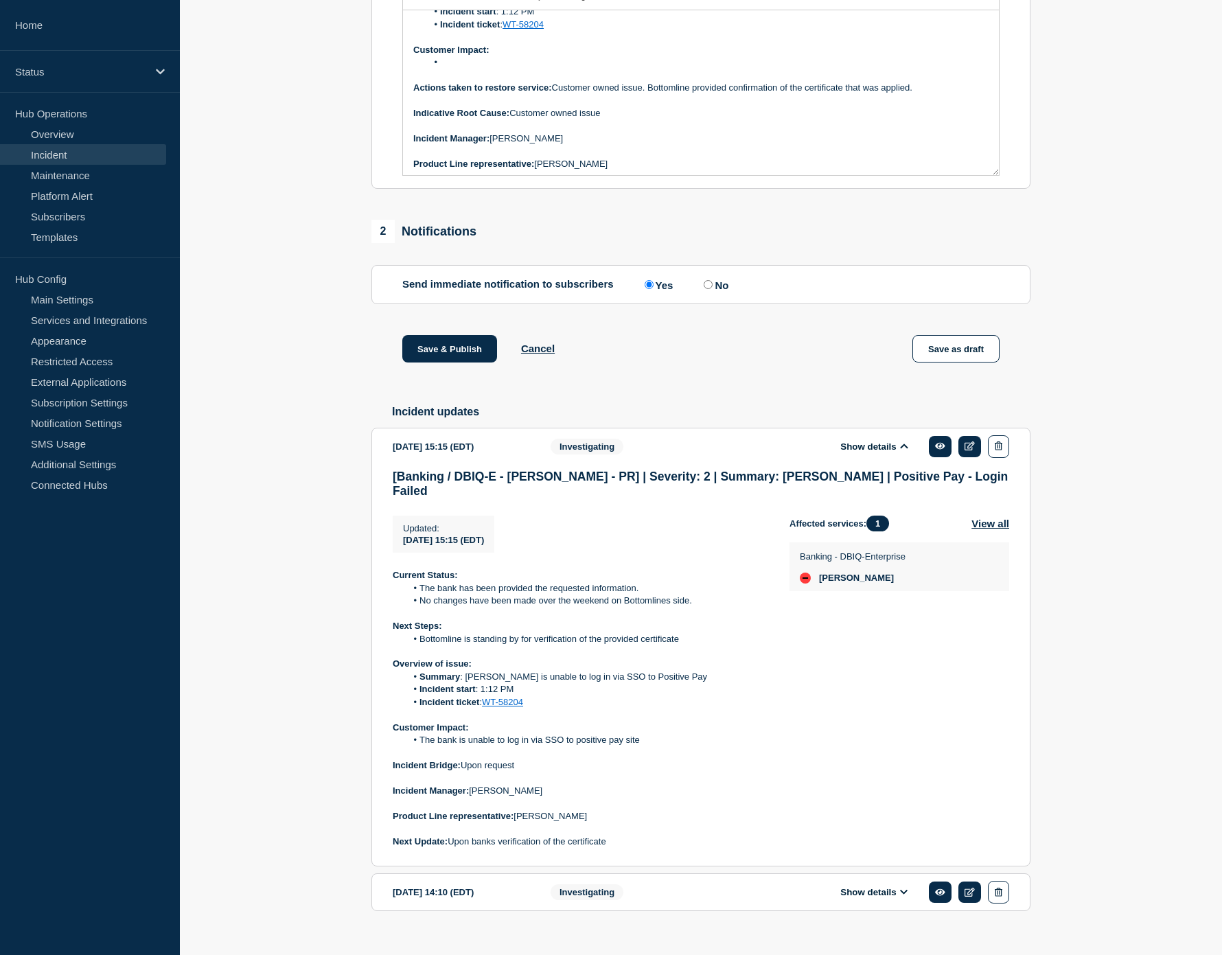
scroll to position [441, 0]
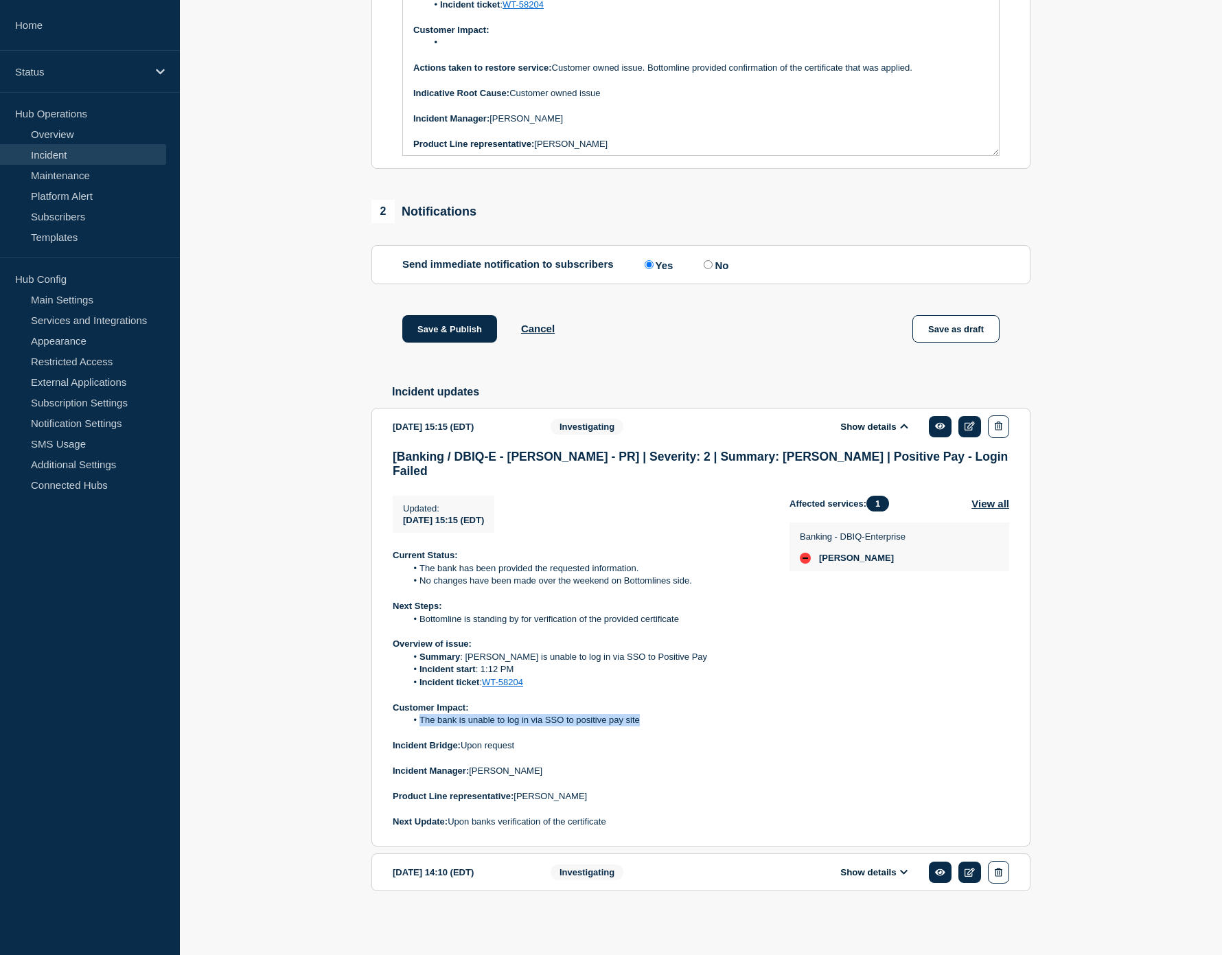
drag, startPoint x: 648, startPoint y: 719, endPoint x: 410, endPoint y: 717, distance: 238.2
click at [410, 717] on li "The bank is unable to log in via SSO to positive pay site" at bounding box center [587, 720] width 362 height 12
copy li "The bank is unable to log in via SSO to positive pay site"
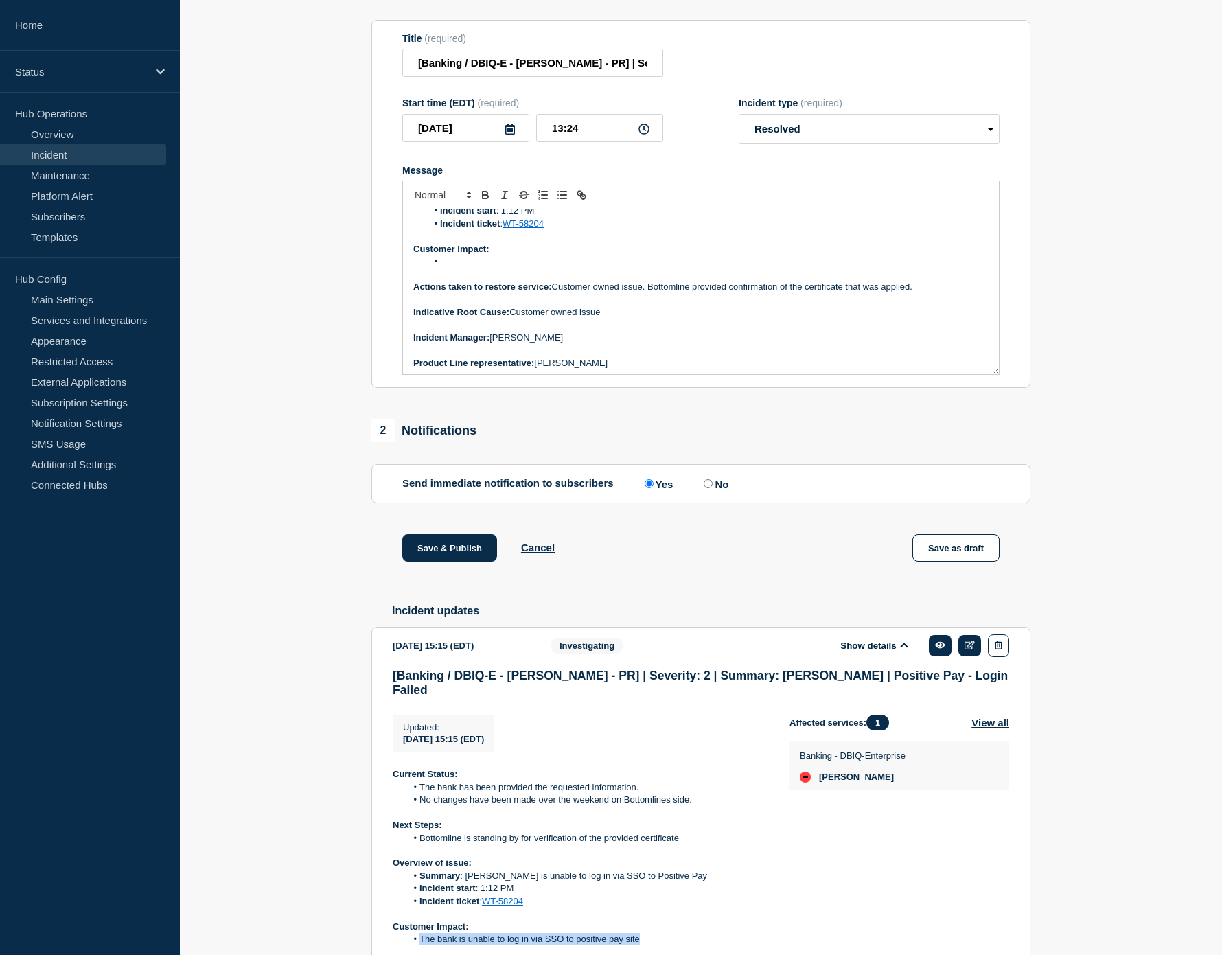
scroll to position [0, 0]
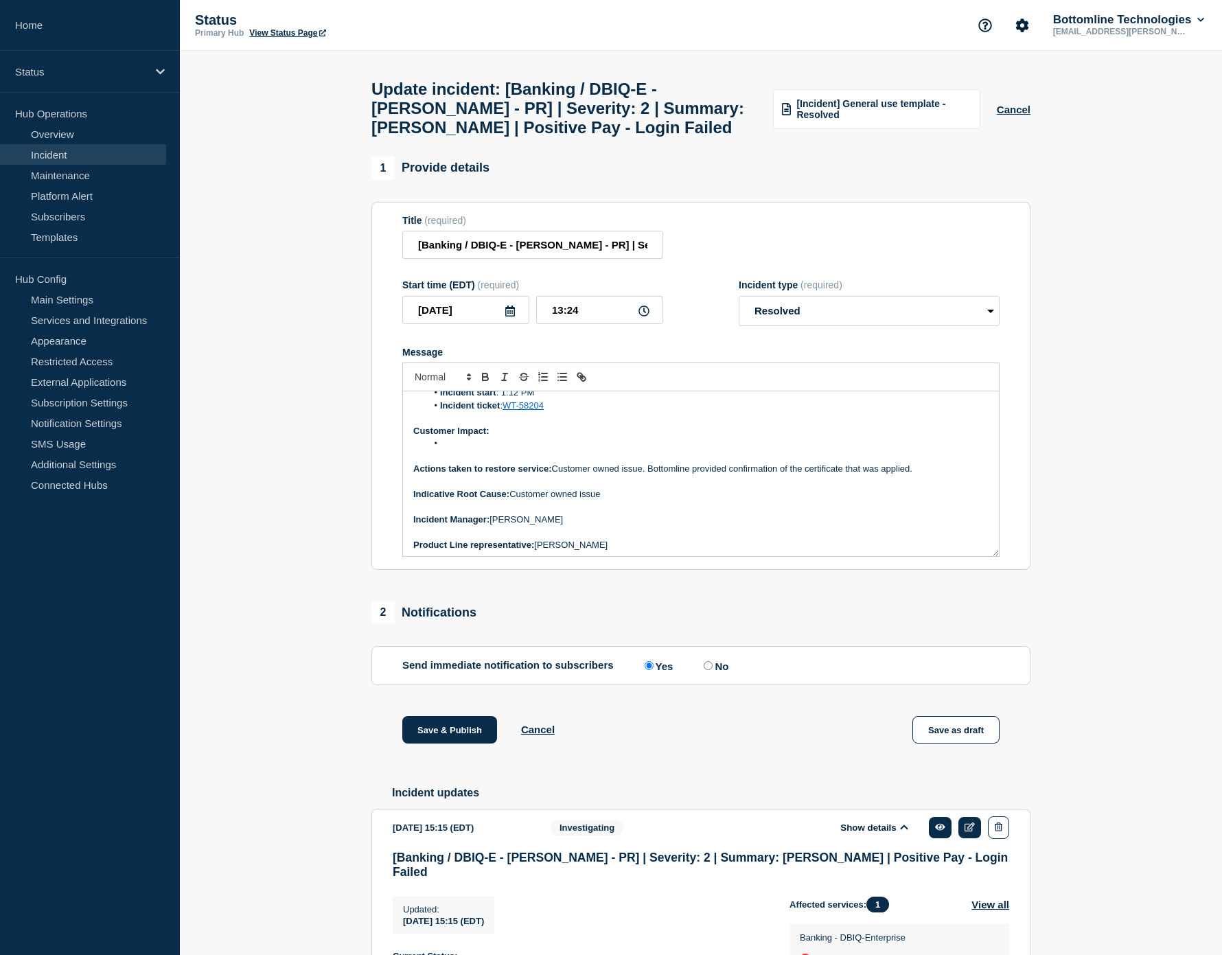
click at [489, 450] on li "Message" at bounding box center [708, 443] width 562 height 12
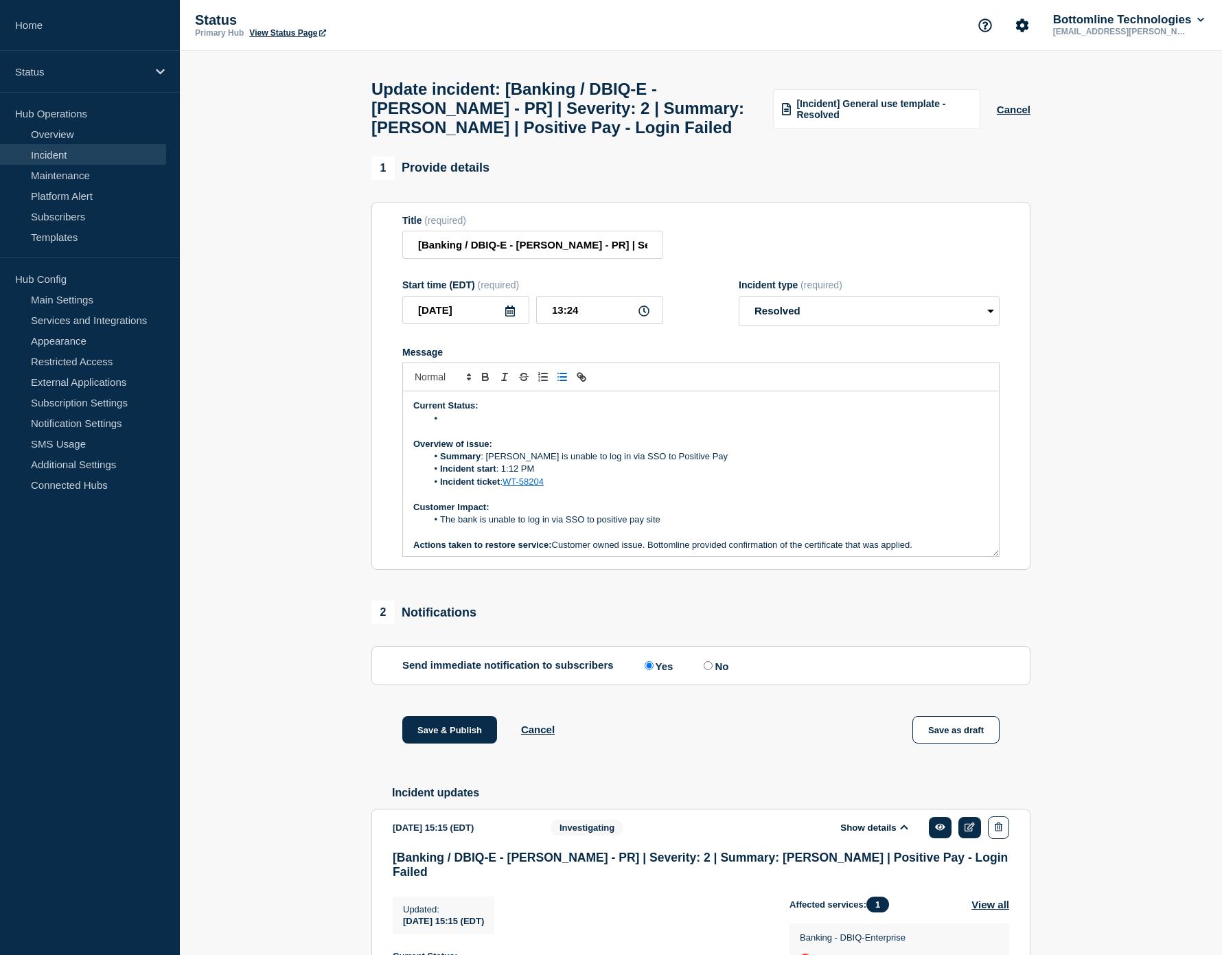
click at [468, 425] on li "Message" at bounding box center [708, 419] width 562 height 12
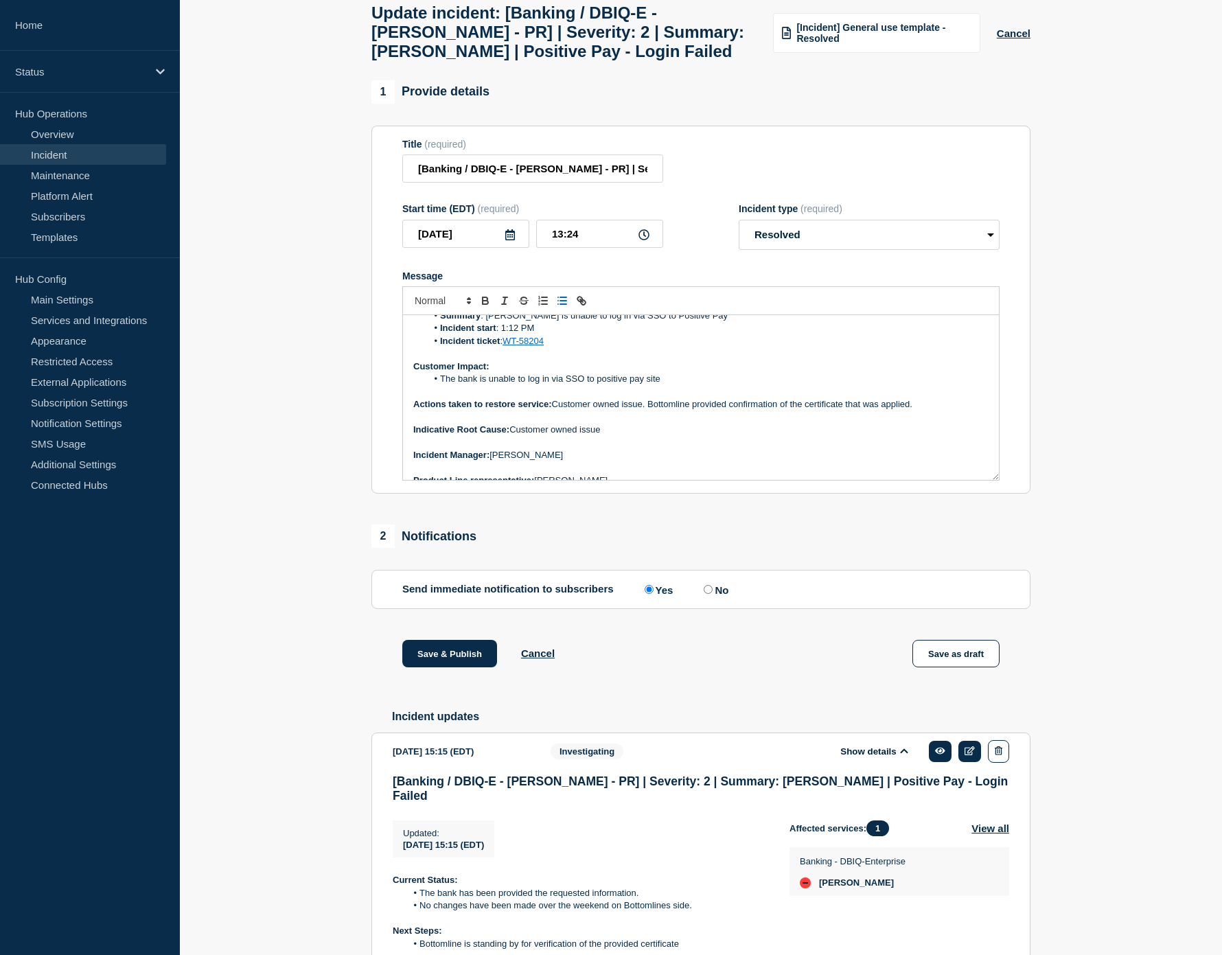
scroll to position [80, 0]
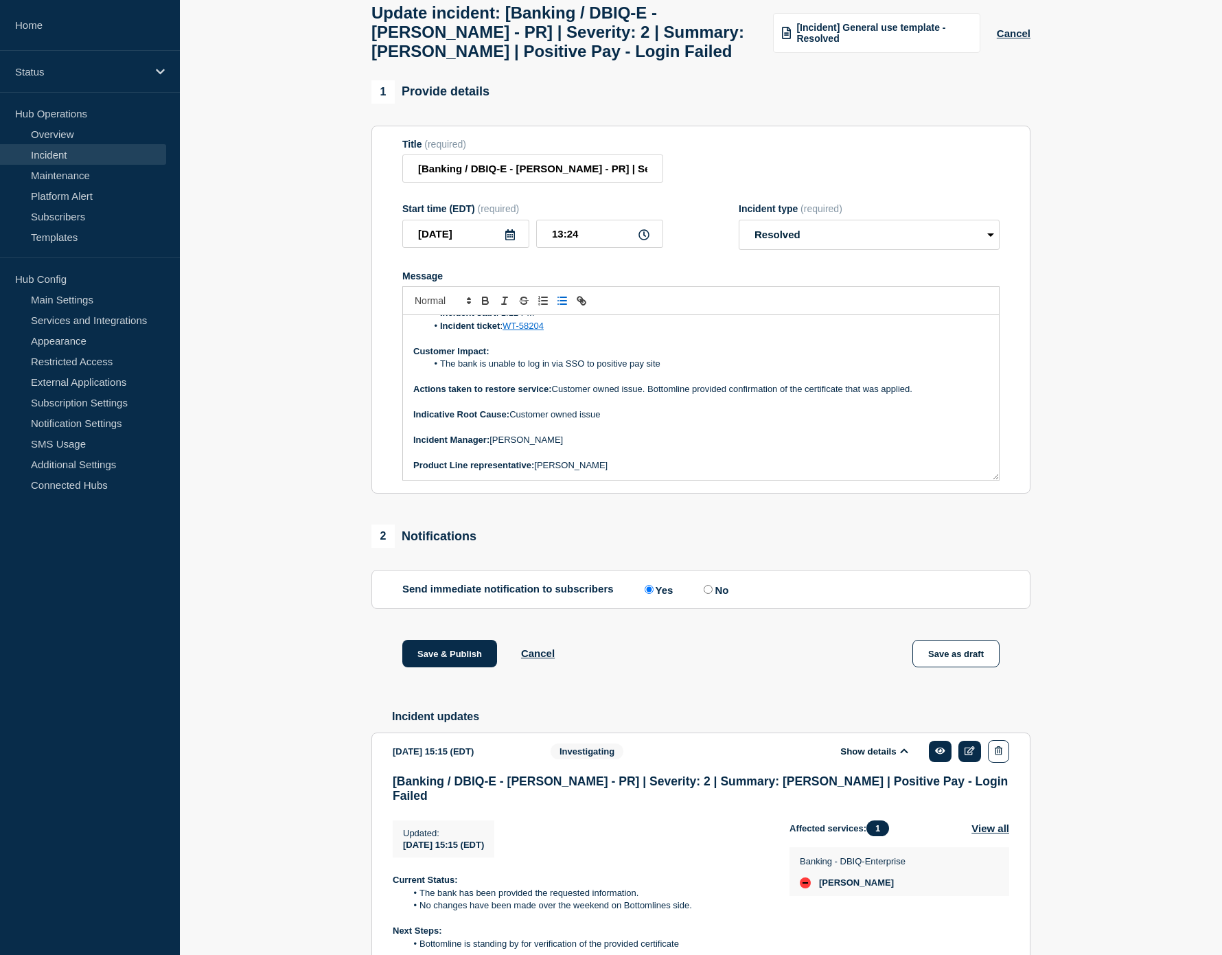
drag, startPoint x: 939, startPoint y: 502, endPoint x: 800, endPoint y: 498, distance: 139.4
click at [776, 480] on div "Current Status: There was an issue with a third party. Customer owned issue. Ov…" at bounding box center [701, 397] width 596 height 165
click at [855, 421] on p "Indicative Root Cause: Customer owned issue" at bounding box center [700, 414] width 575 height 12
drag, startPoint x: 918, startPoint y: 424, endPoint x: 652, endPoint y: 430, distance: 266.4
click at [652, 395] on p "Actions taken to restore service: Customer owned issue. Bottomline provided con…" at bounding box center [700, 389] width 575 height 12
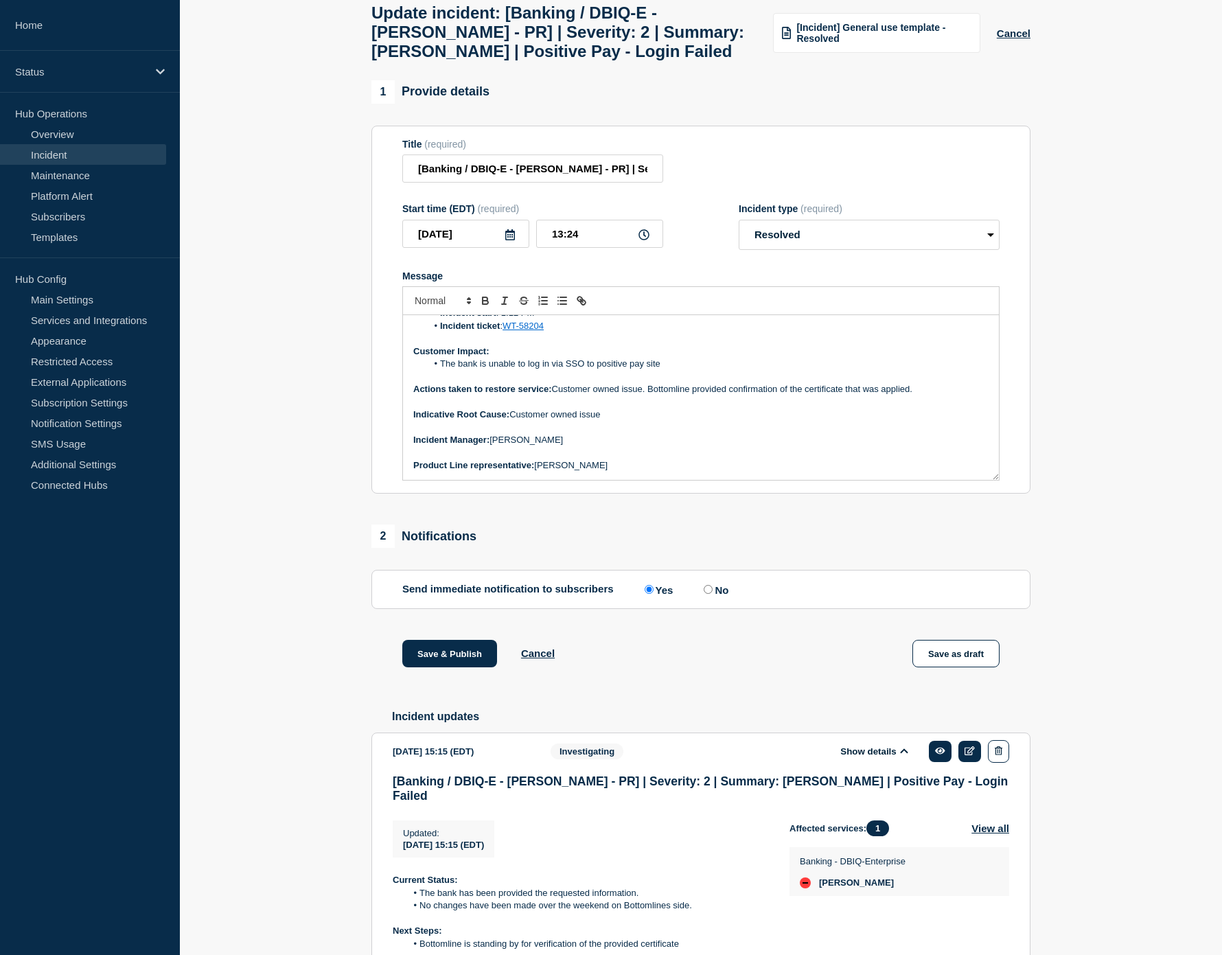
copy p "Bottomline provided confirmation of the certificate that was applied."
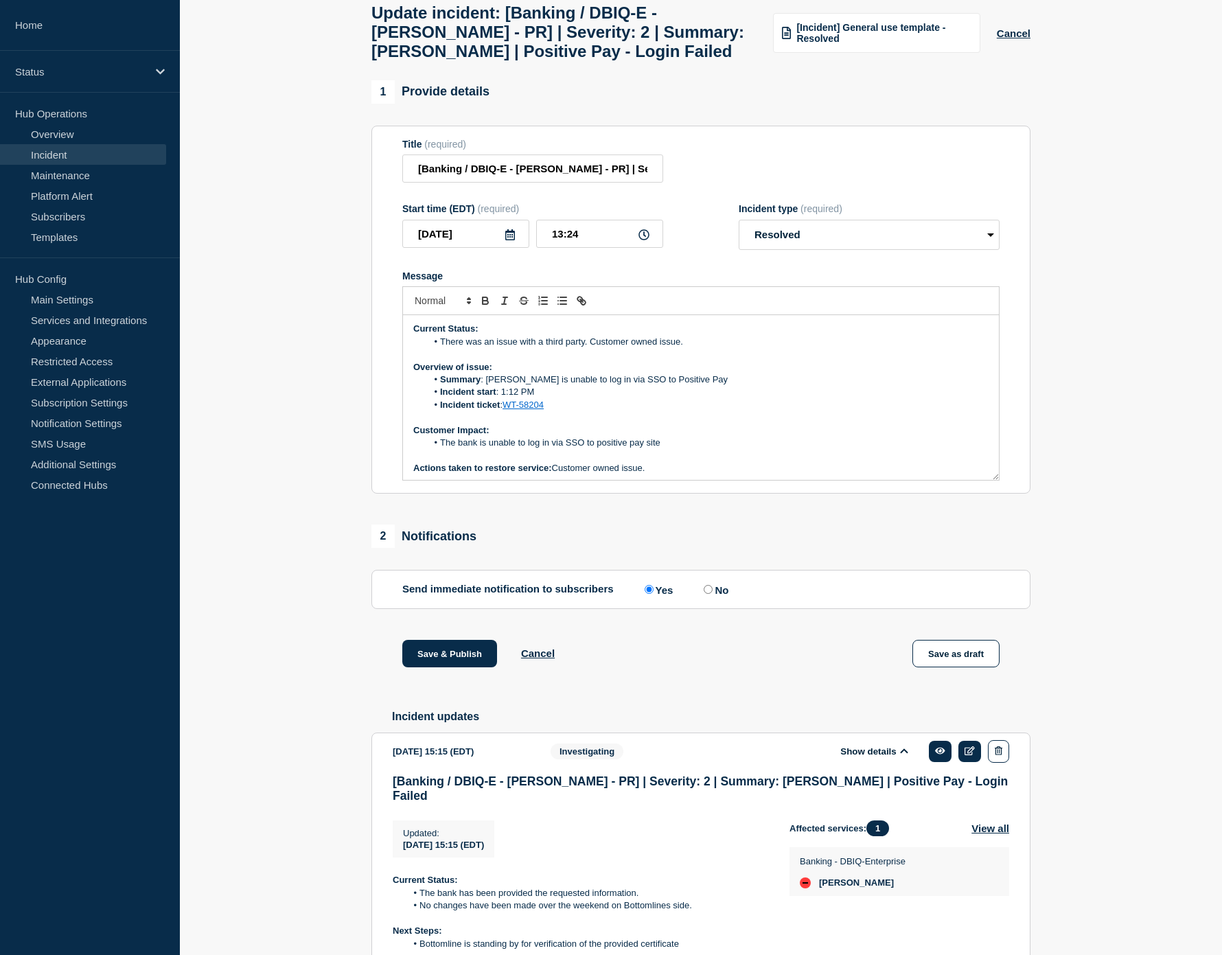
scroll to position [0, 0]
click at [703, 349] on li "There was an issue with a third party. Customer owned issue." at bounding box center [708, 342] width 562 height 12
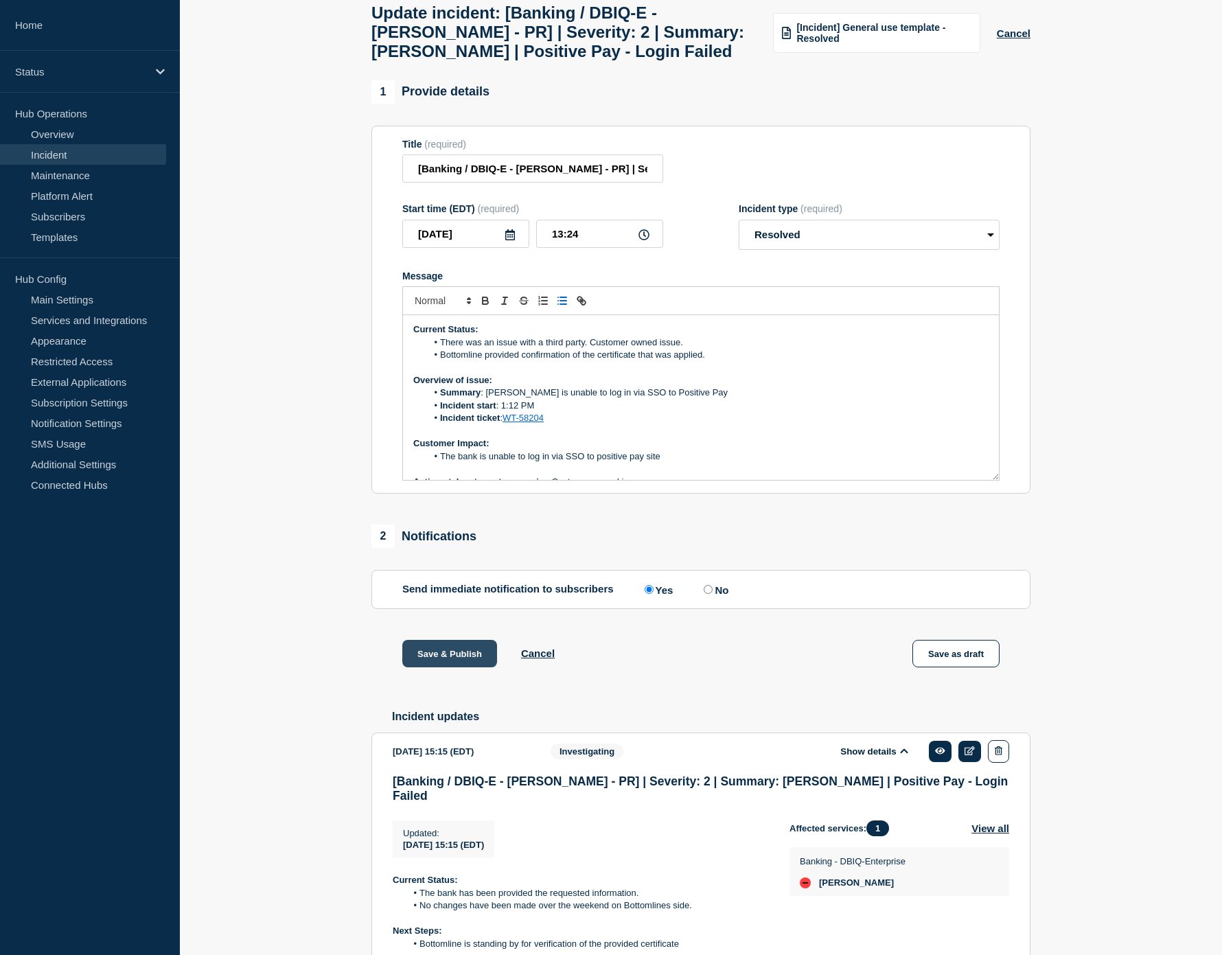
click at [465, 667] on button "Save & Publish" at bounding box center [449, 653] width 95 height 27
